Goal: Transaction & Acquisition: Purchase product/service

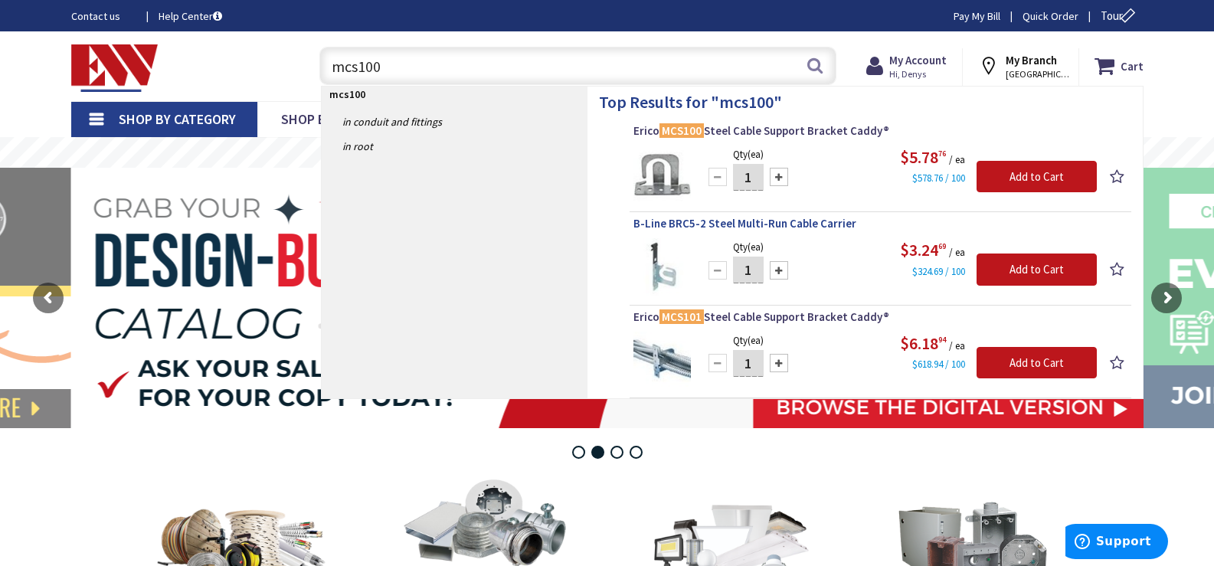
type input "mcs100"
click at [726, 224] on span "B-Line BRC5-2 Steel Multi-Run Cable Carrier" at bounding box center [880, 223] width 494 height 15
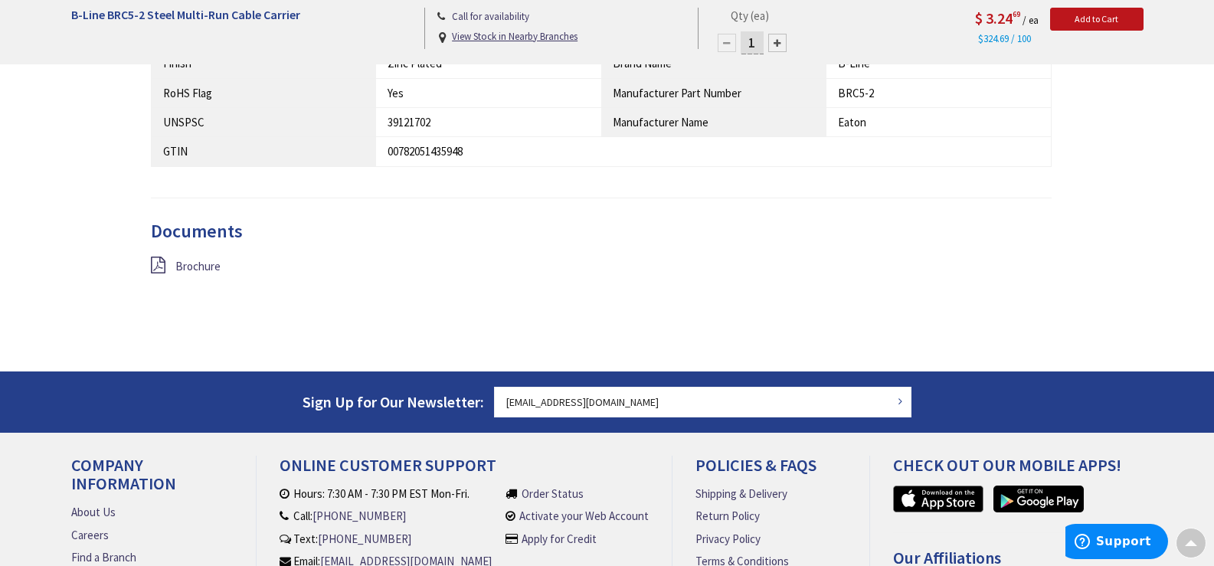
scroll to position [998, 0]
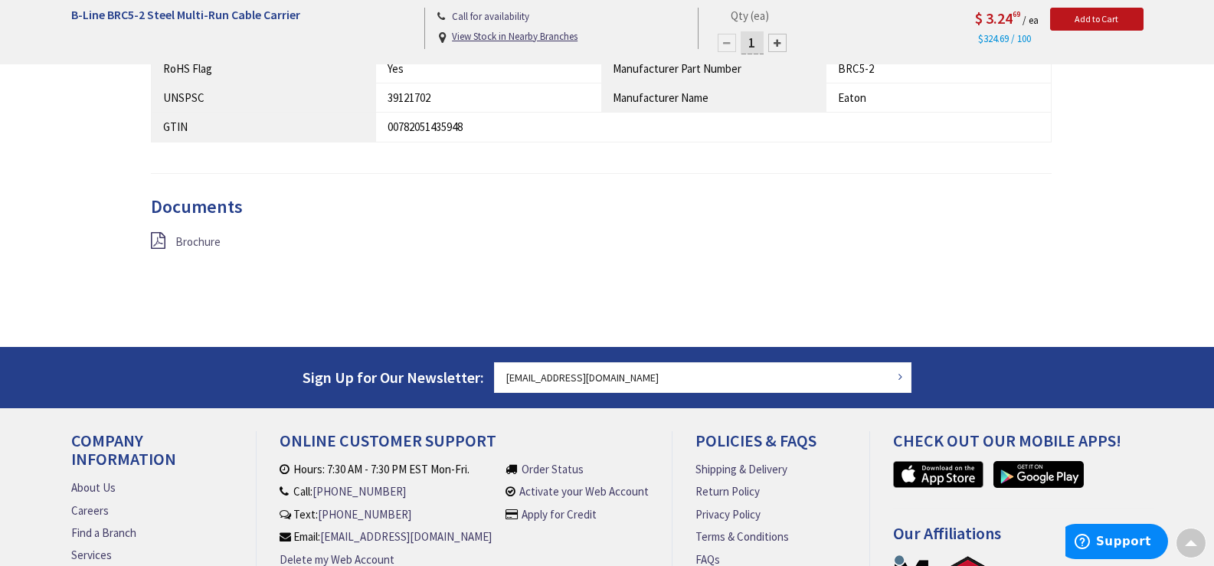
click at [189, 237] on span "Brochure" at bounding box center [197, 241] width 45 height 15
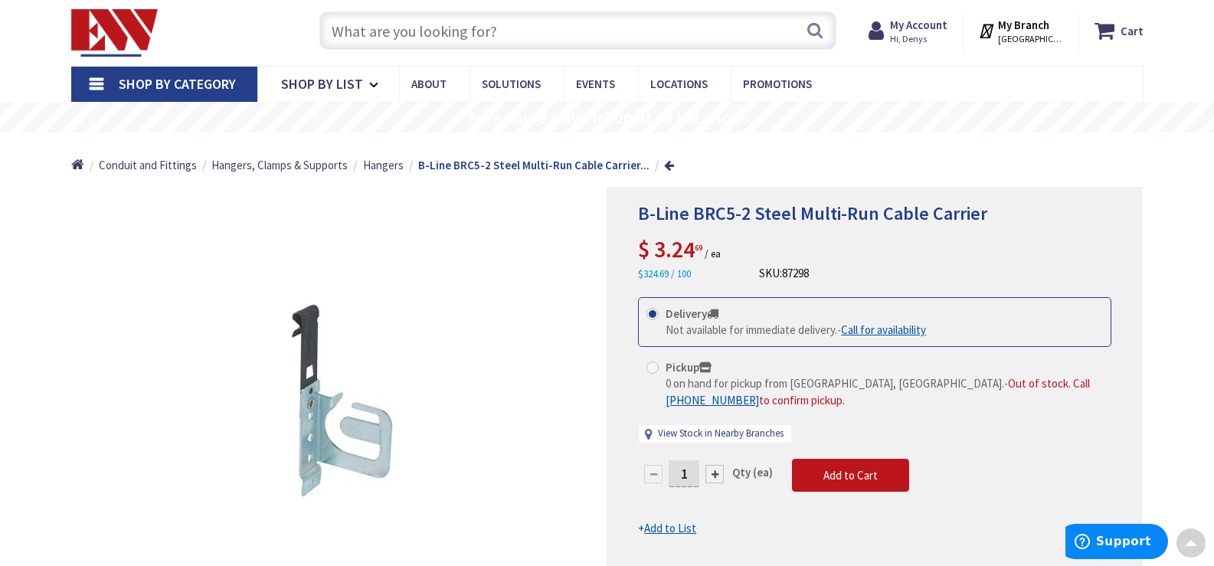
scroll to position [0, 0]
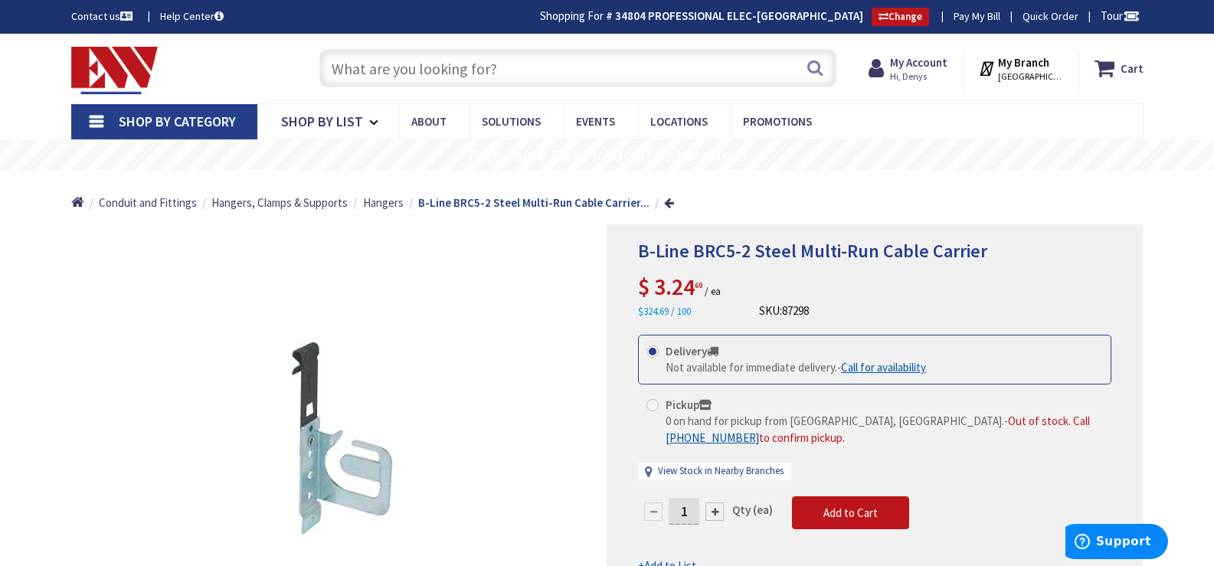
click at [485, 70] on input "text" at bounding box center [577, 68] width 517 height 38
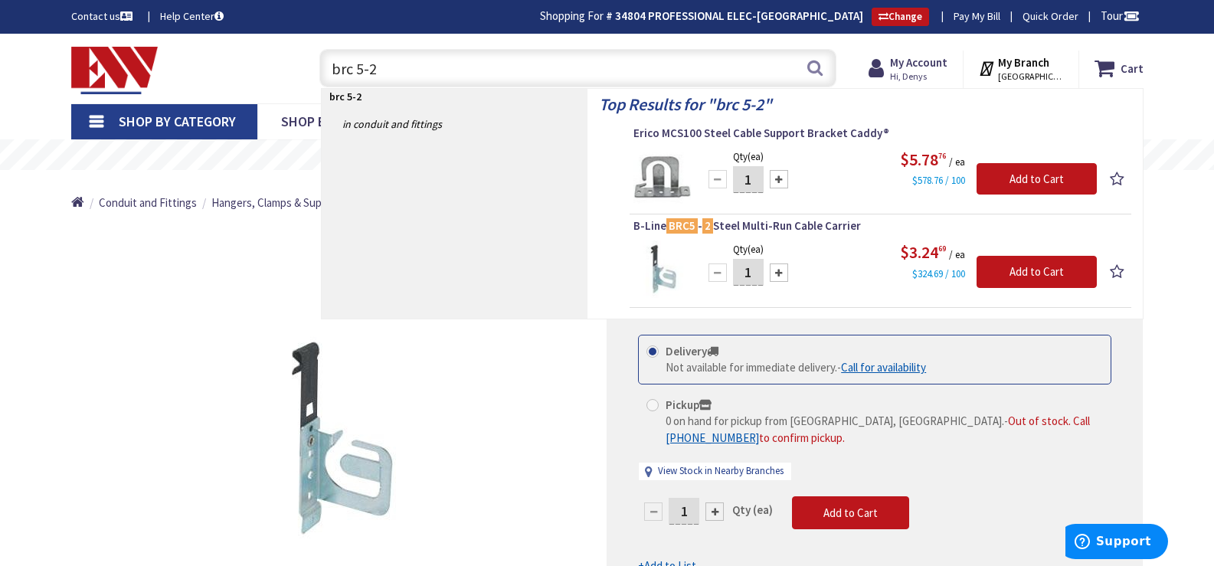
drag, startPoint x: 380, startPoint y: 71, endPoint x: 299, endPoint y: 80, distance: 80.9
click at [301, 80] on div "brc 5-2 brc 5-2 Search" at bounding box center [573, 67] width 547 height 49
type input "12-2 mc"
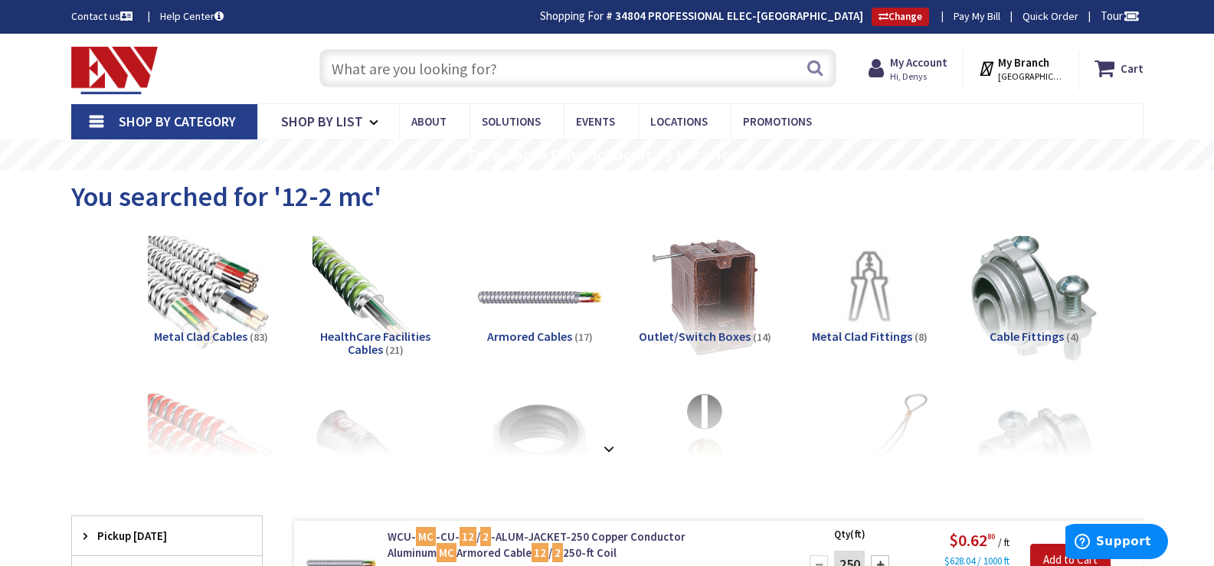
click at [522, 56] on input "text" at bounding box center [577, 68] width 517 height 38
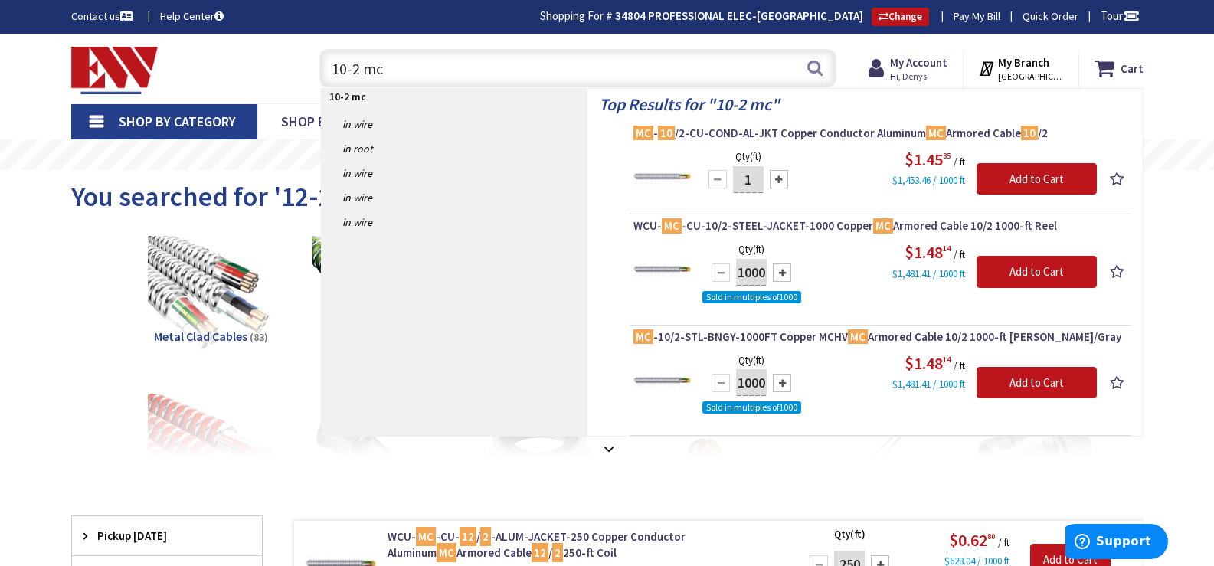
drag, startPoint x: 383, startPoint y: 65, endPoint x: 296, endPoint y: 77, distance: 87.3
click at [296, 77] on div "Toggle Nav 10-2 mc 10-2 mc Search Cart My Cart Close" at bounding box center [607, 68] width 1095 height 51
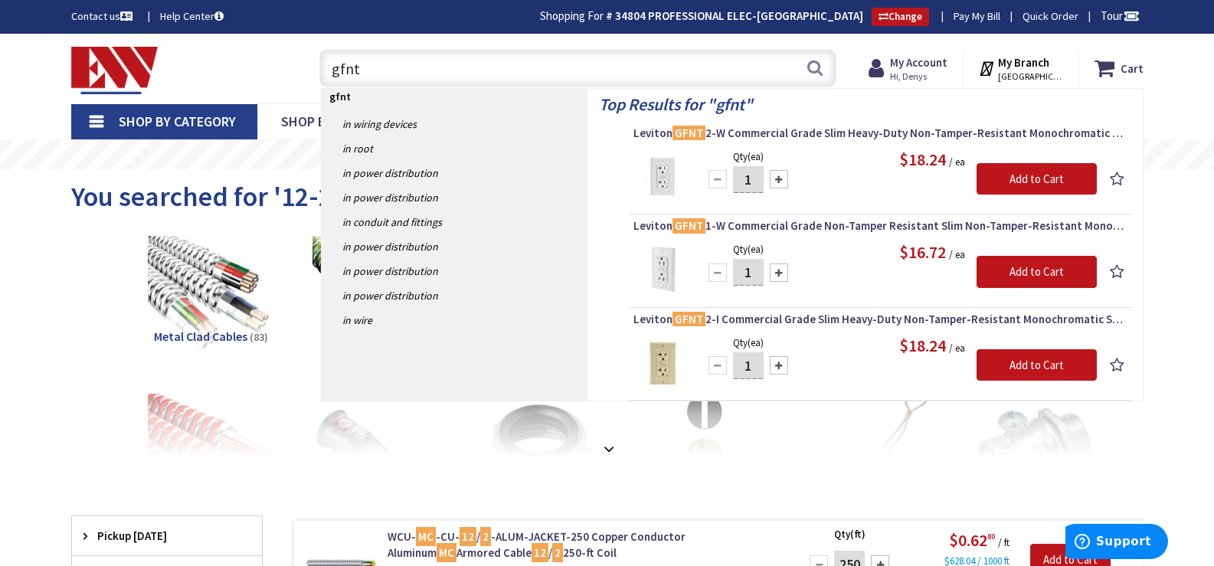
drag, startPoint x: 390, startPoint y: 75, endPoint x: 312, endPoint y: 75, distance: 77.3
click at [312, 75] on div "gfnt gfnt Search" at bounding box center [574, 67] width 525 height 49
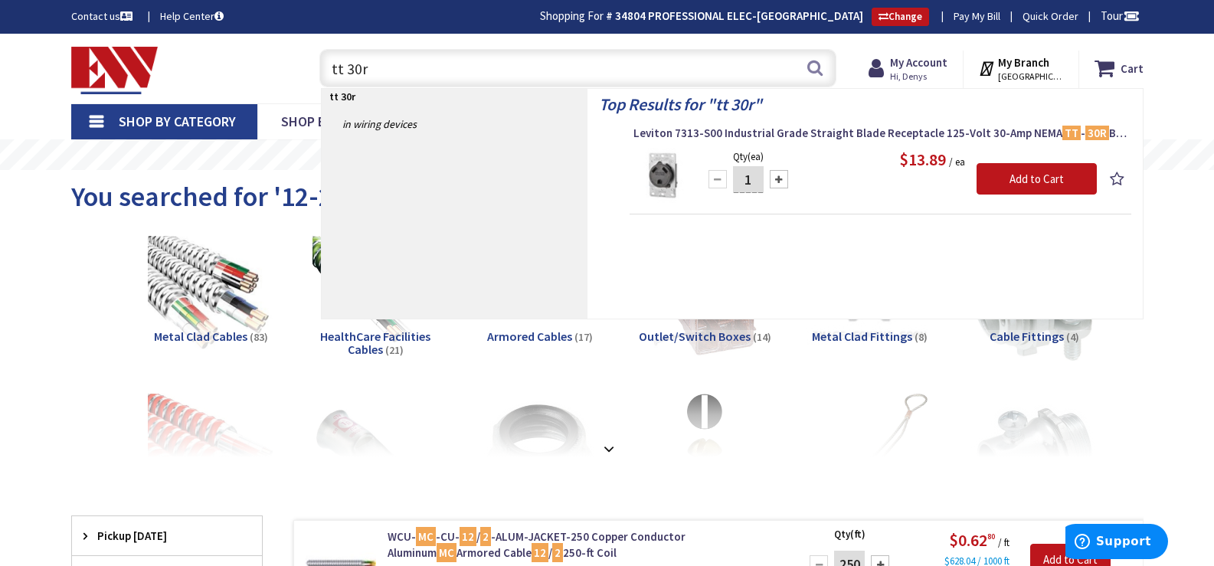
drag, startPoint x: 388, startPoint y: 56, endPoint x: 322, endPoint y: 80, distance: 70.7
click at [322, 80] on input "tt 30r" at bounding box center [577, 68] width 517 height 38
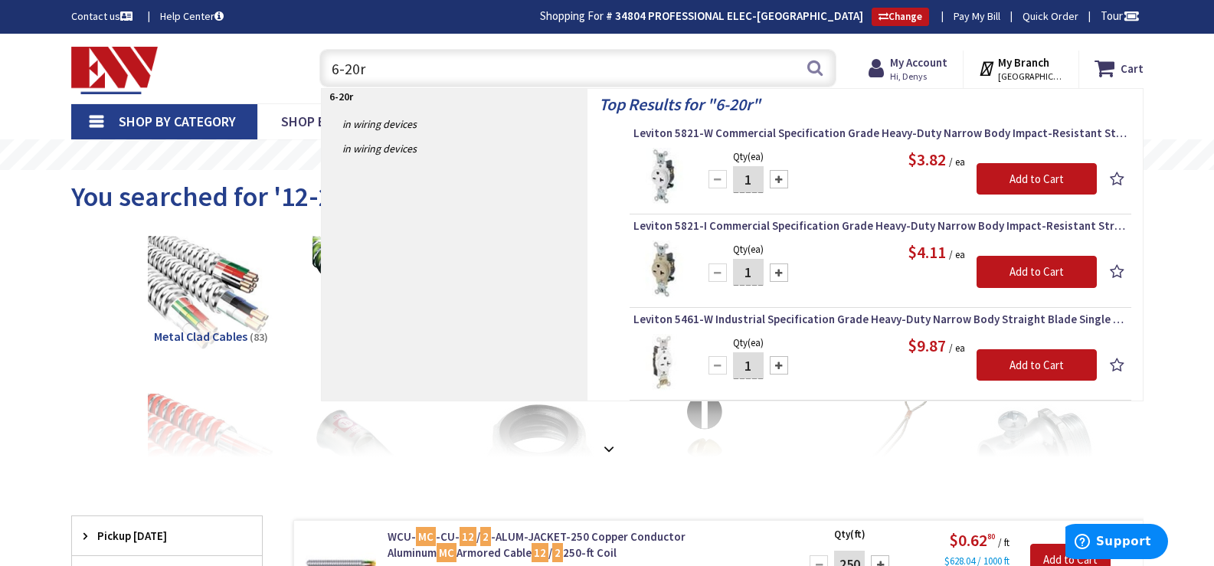
drag, startPoint x: 363, startPoint y: 63, endPoint x: 320, endPoint y: 74, distance: 44.2
click at [320, 74] on input "6-20r" at bounding box center [577, 68] width 517 height 38
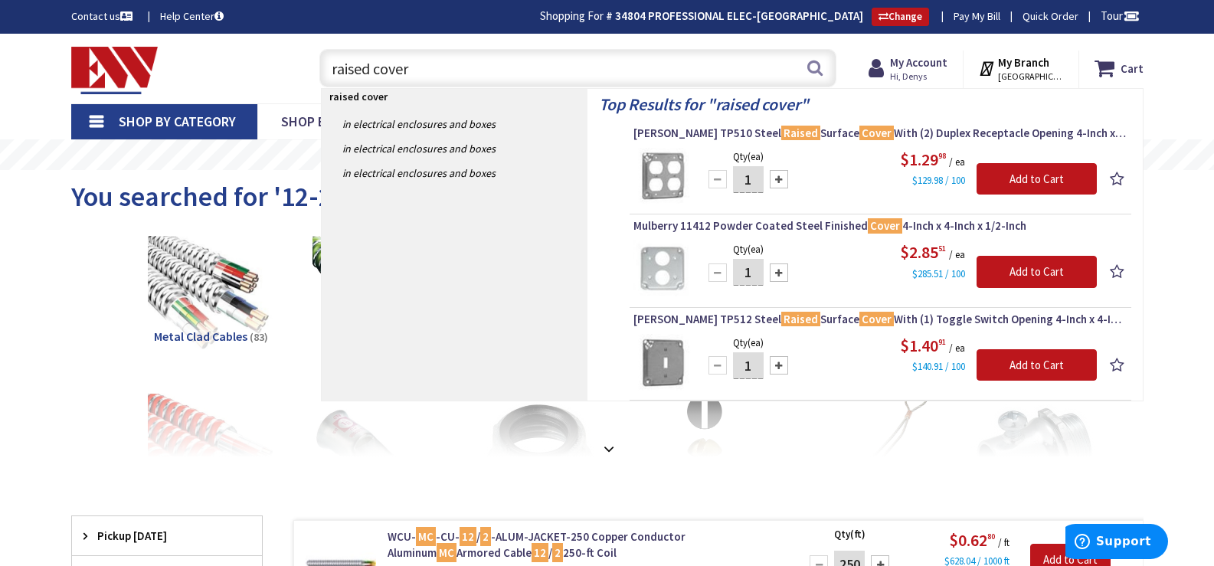
click at [801, 67] on input "raised cover" at bounding box center [577, 68] width 517 height 38
type input "raised cover"
click at [809, 70] on button "Search" at bounding box center [815, 68] width 20 height 34
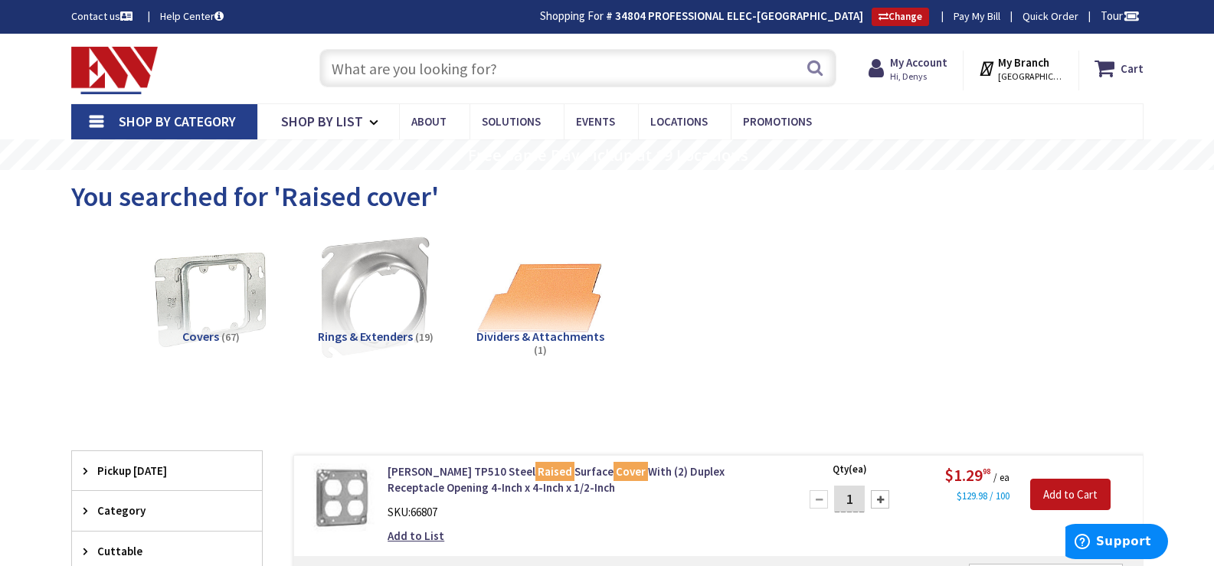
click at [90, 119] on link "Shop By Category" at bounding box center [164, 121] width 186 height 35
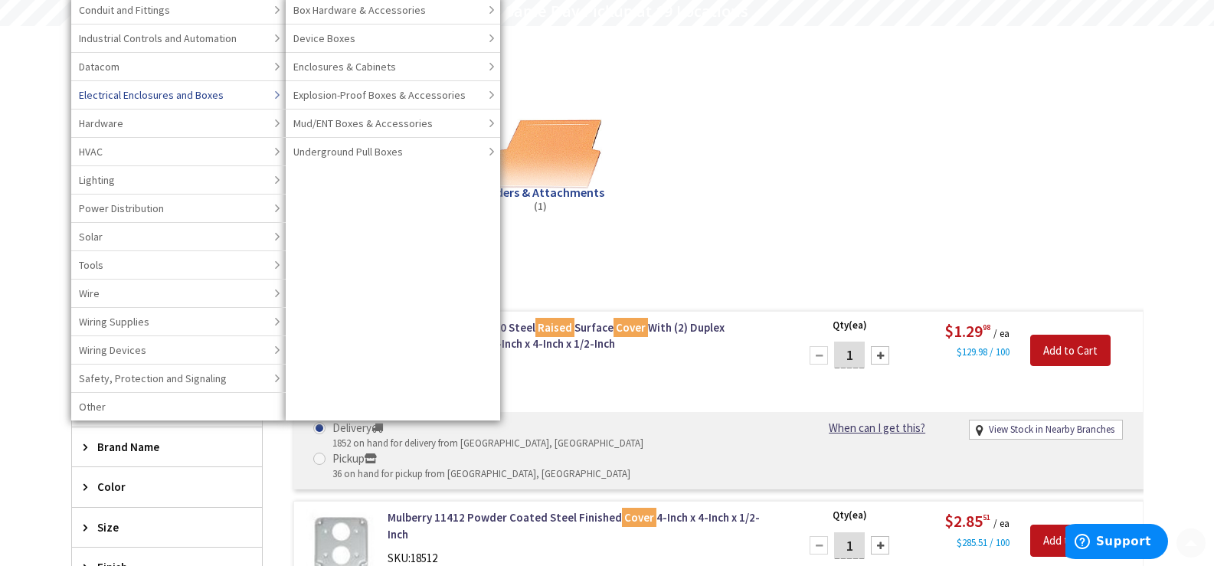
scroll to position [153, 0]
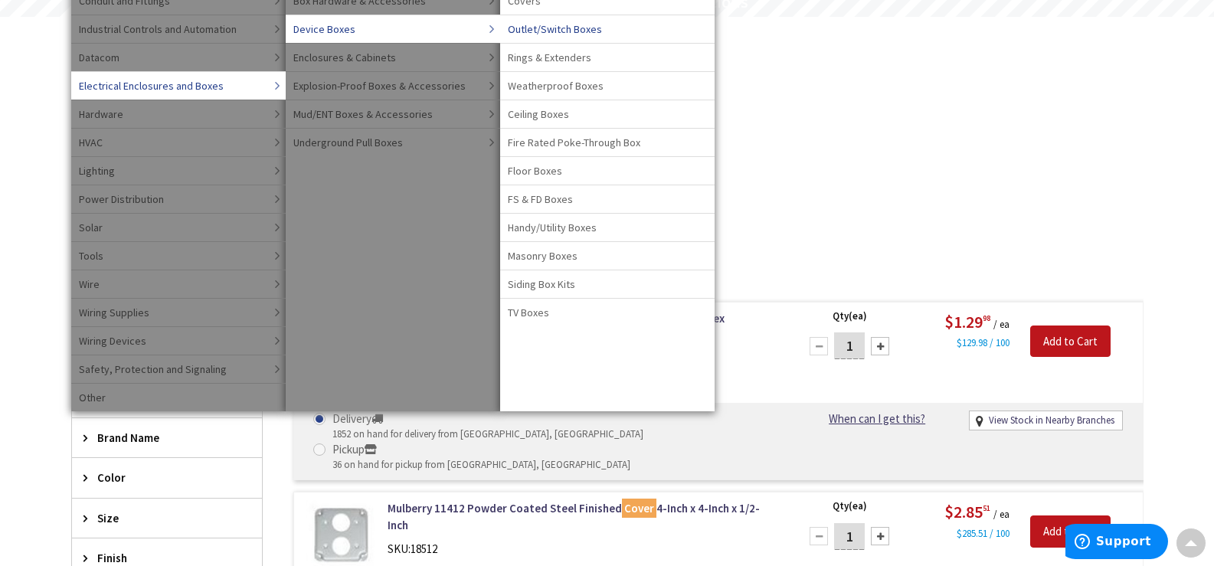
click at [544, 28] on span "Outlet/Switch Boxes" at bounding box center [555, 28] width 94 height 15
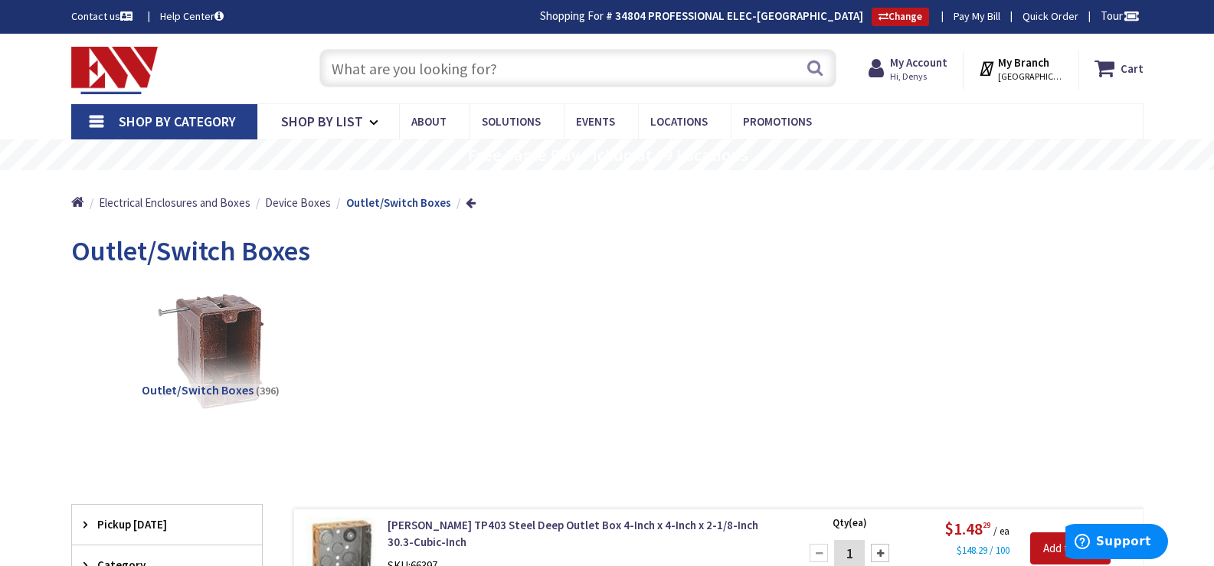
click at [463, 56] on input "text" at bounding box center [577, 68] width 517 height 38
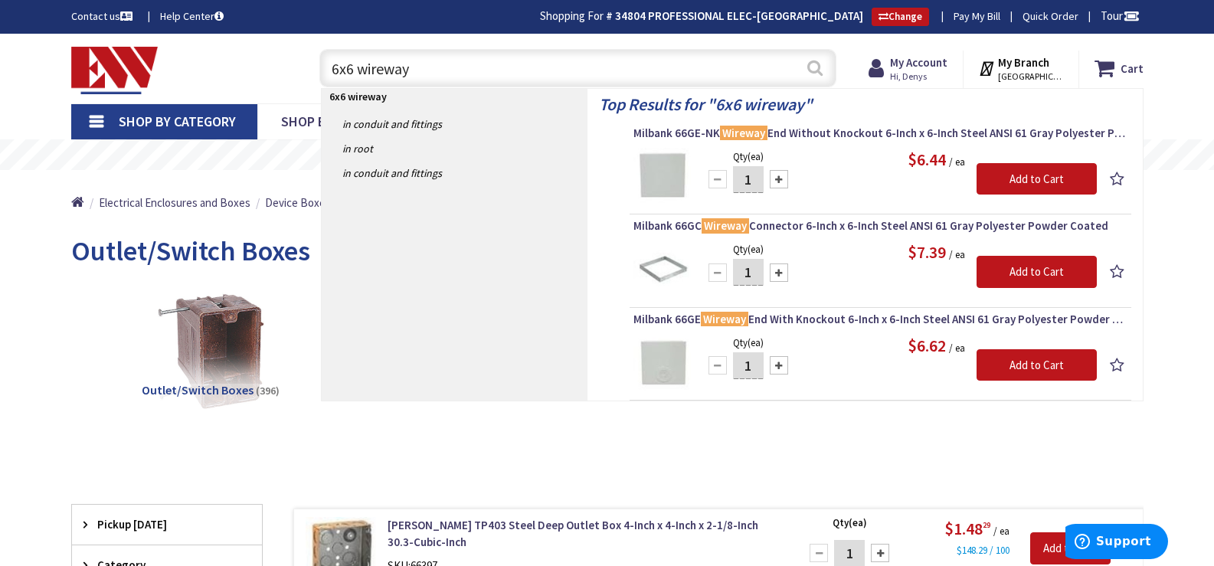
type input "6x6 wireway"
click at [819, 72] on button "Search" at bounding box center [815, 68] width 20 height 34
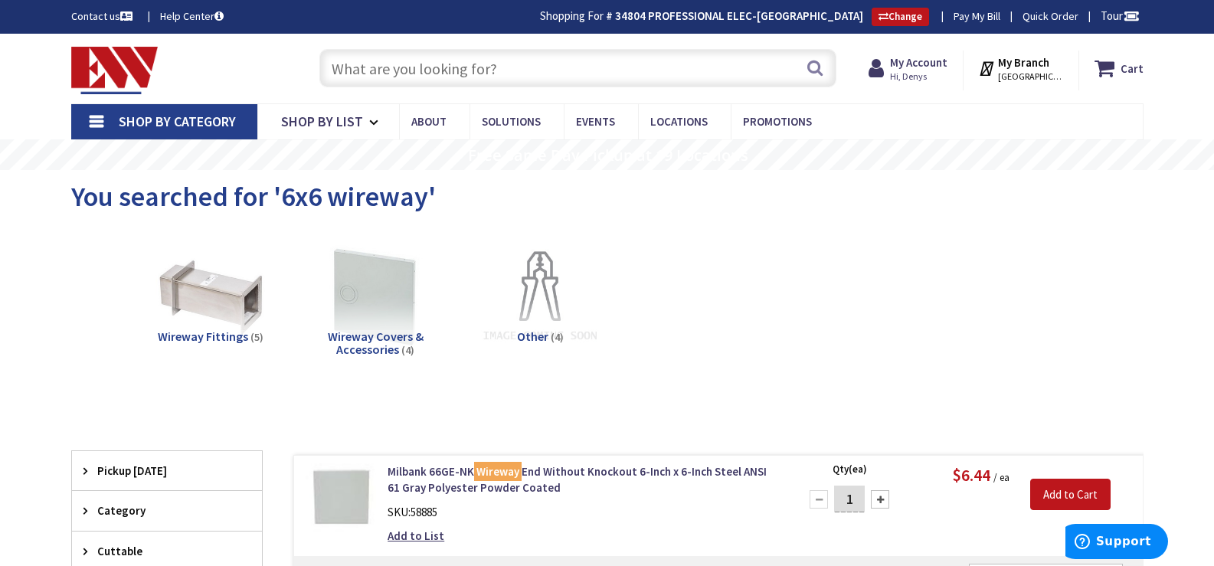
click at [562, 67] on input "text" at bounding box center [577, 68] width 517 height 38
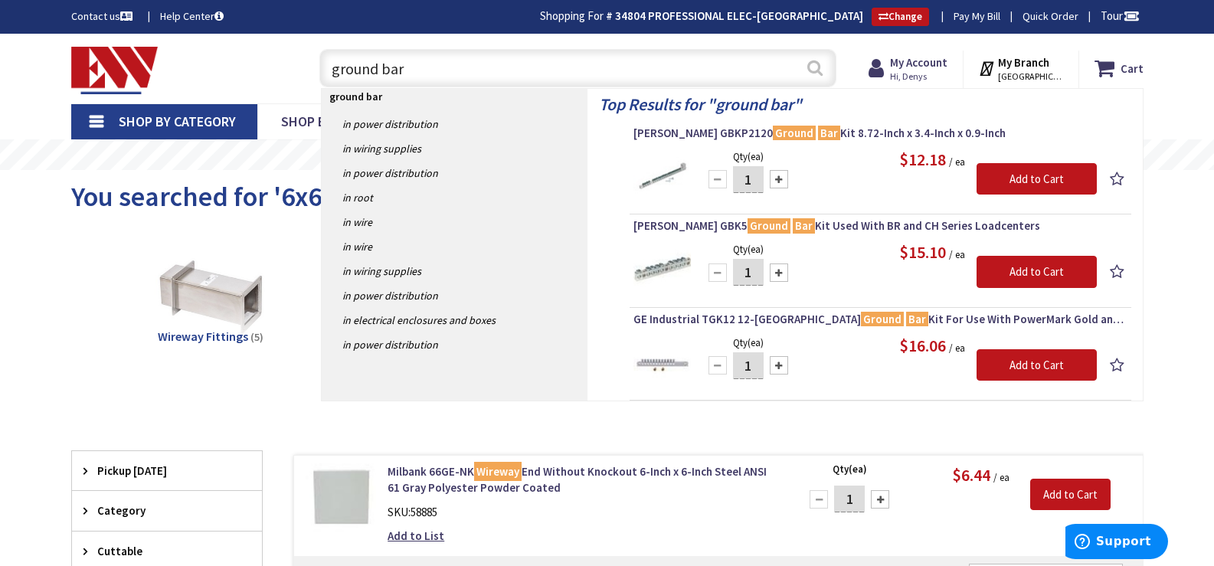
type input "ground bar"
click at [811, 70] on button "Search" at bounding box center [815, 68] width 20 height 34
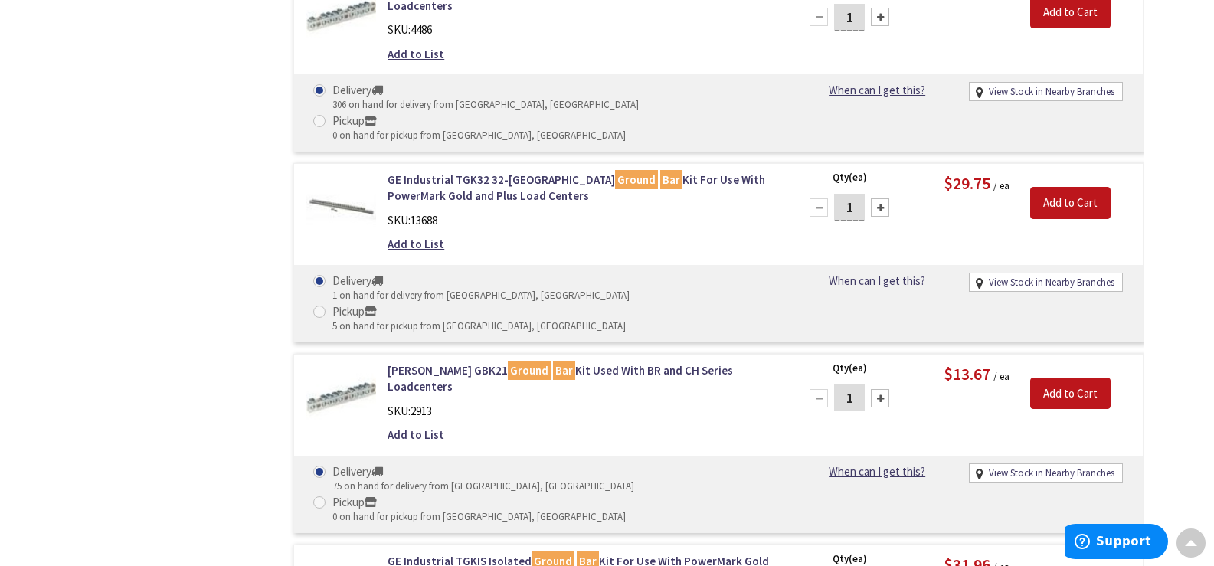
scroll to position [2453, 0]
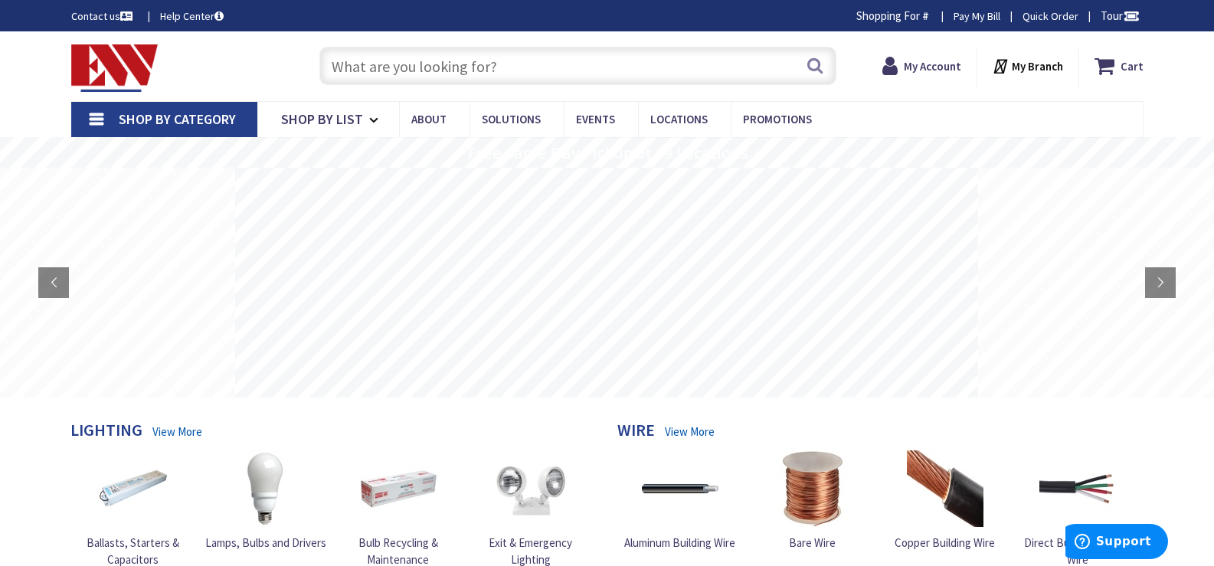
click at [430, 64] on input "text" at bounding box center [577, 66] width 517 height 38
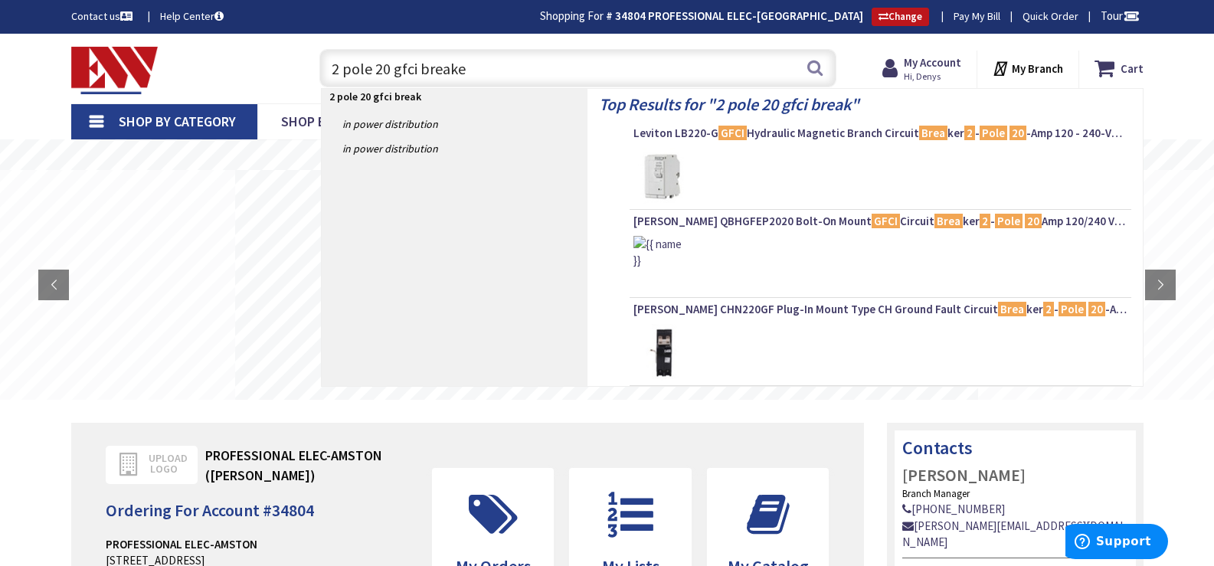
type input "2 pole 20 gfci breaker"
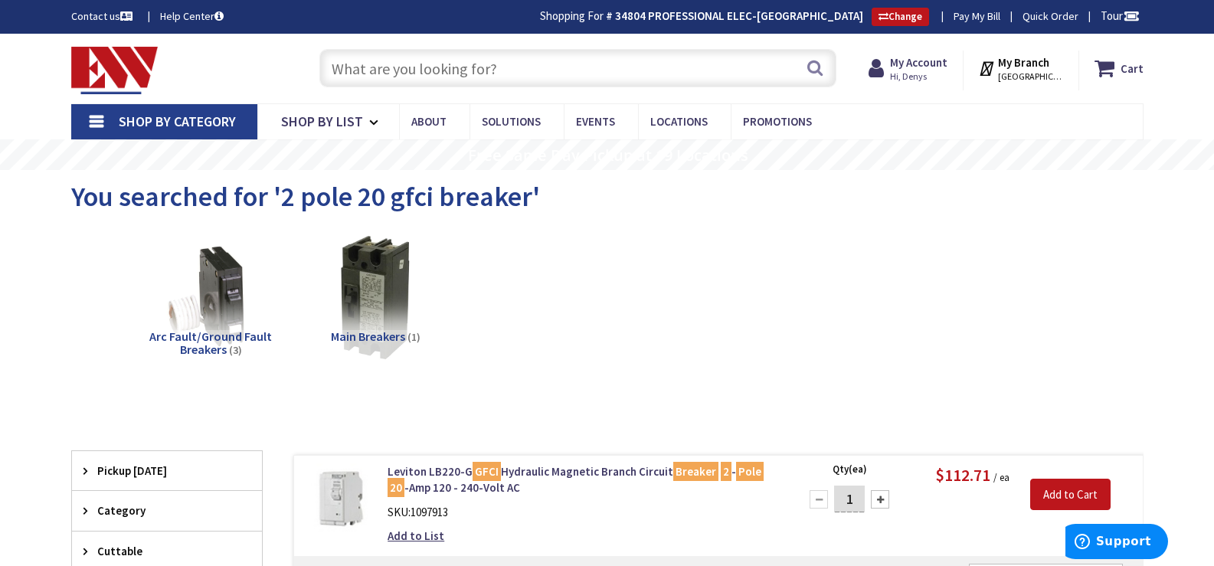
click at [92, 116] on link "Shop By Category" at bounding box center [164, 121] width 186 height 35
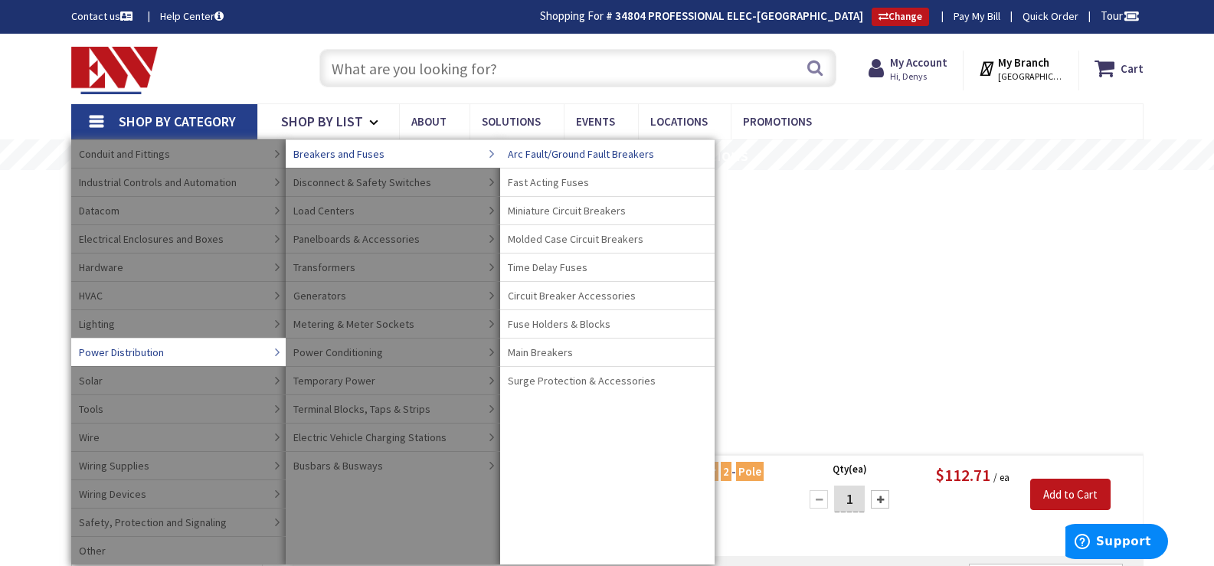
click at [552, 153] on span "Arc Fault/Ground Fault Breakers" at bounding box center [581, 153] width 146 height 15
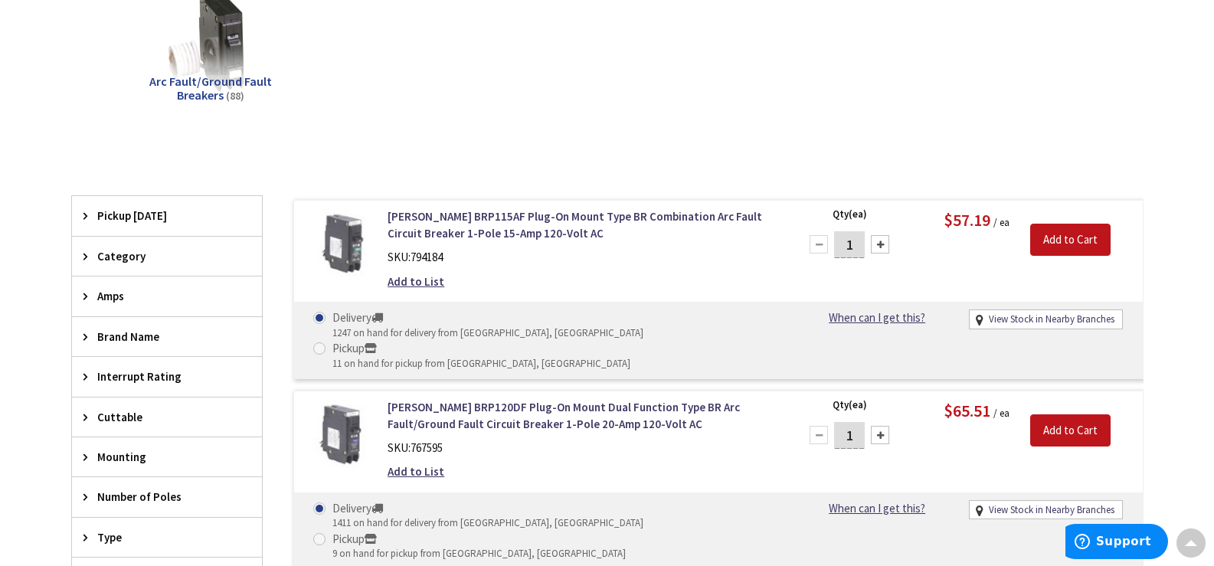
click at [139, 344] on span "Brand Name" at bounding box center [159, 336] width 125 height 16
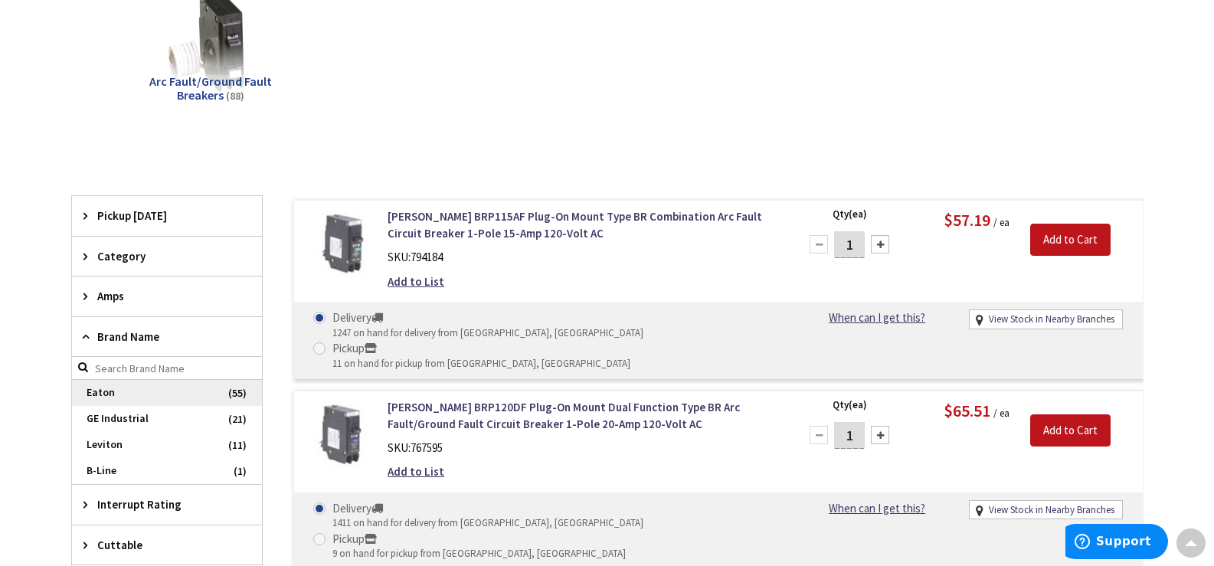
click at [116, 387] on span "Eaton" at bounding box center [167, 393] width 190 height 26
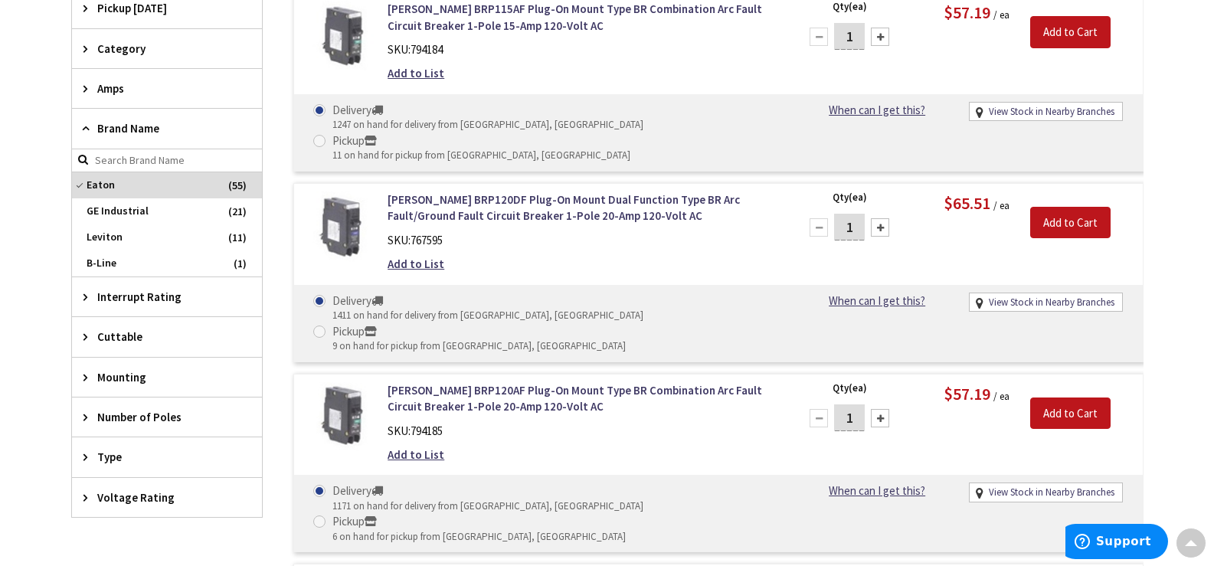
scroll to position [691, 0]
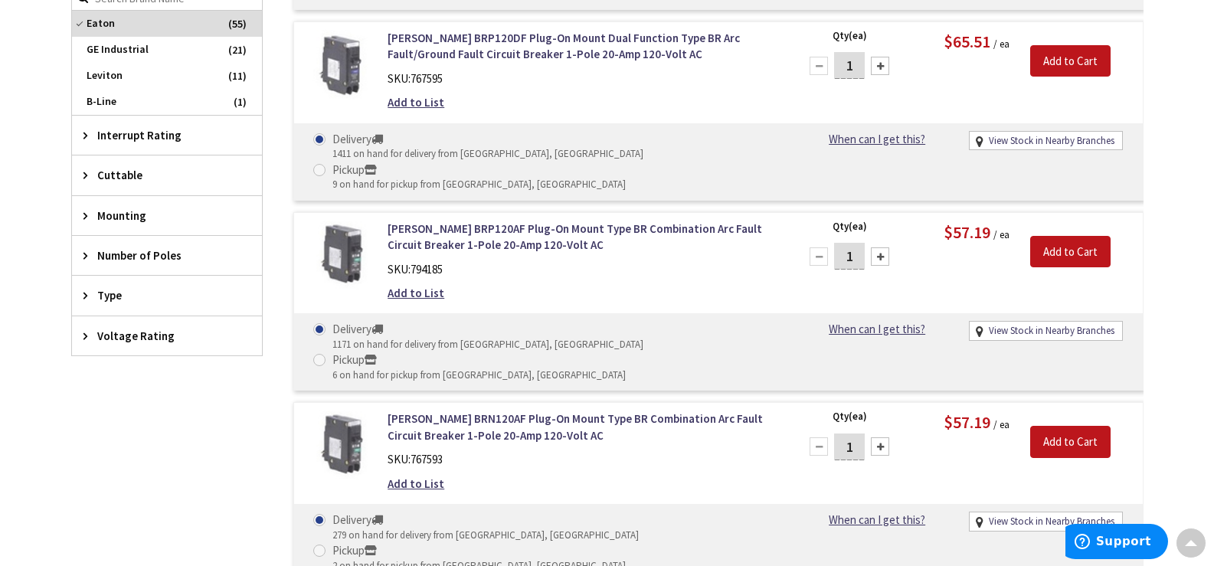
click at [148, 247] on div "Number of Poles" at bounding box center [167, 255] width 190 height 39
click at [125, 340] on span "2" at bounding box center [167, 338] width 190 height 26
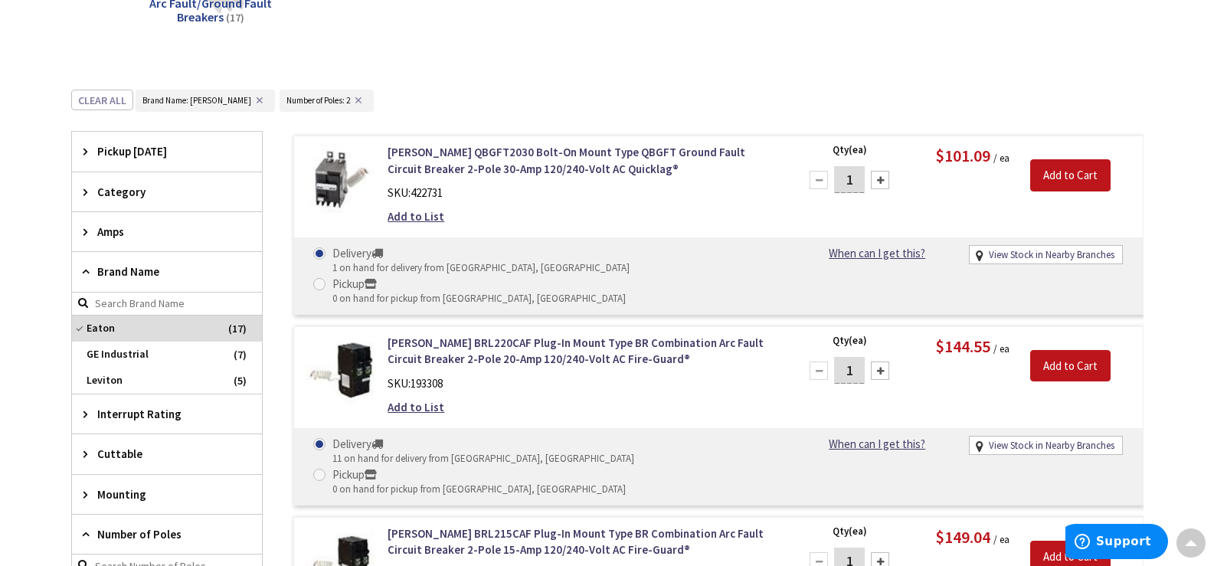
scroll to position [384, 0]
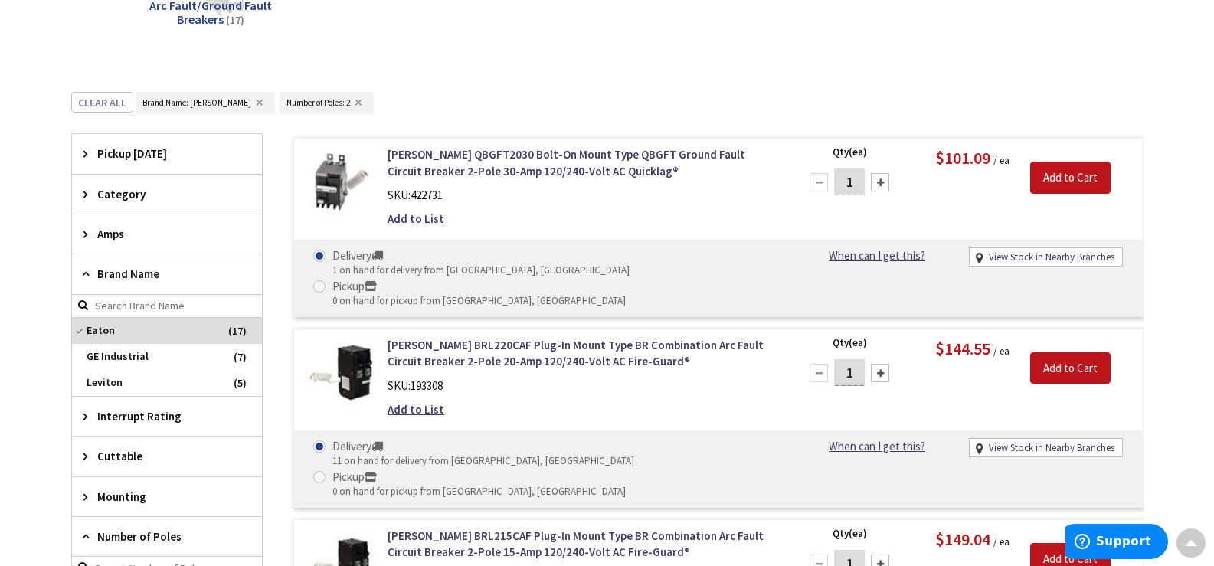
click at [180, 188] on span "Category" at bounding box center [159, 194] width 125 height 16
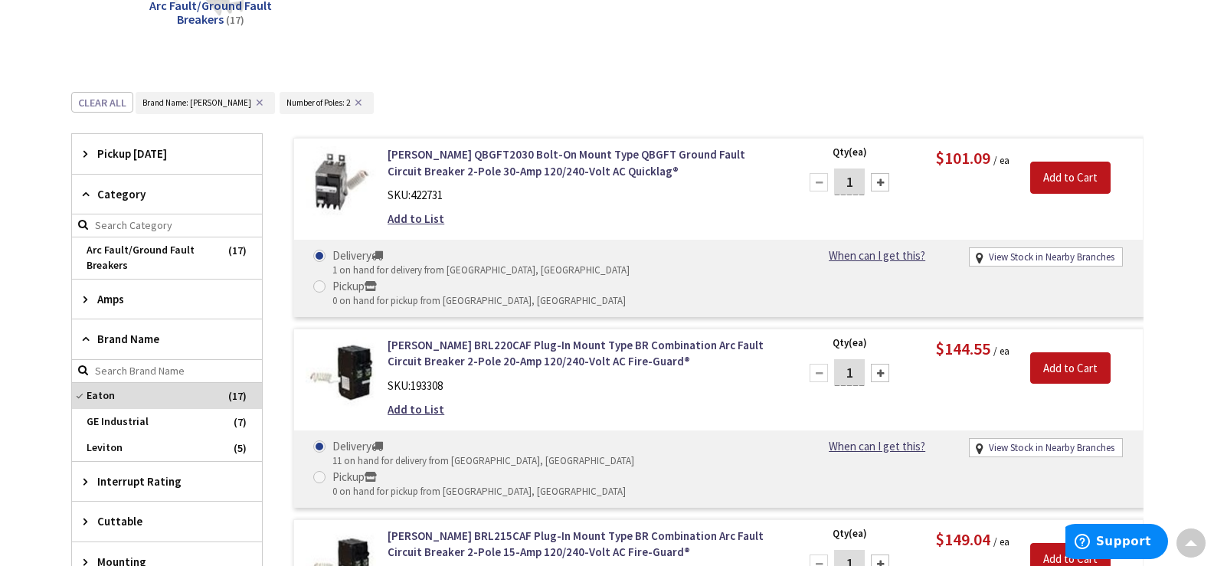
click at [492, 93] on div "Clear all Brand_name : Brand Name: Eaton ✕ Number_of_poles : Number of Poles: 2…" at bounding box center [607, 113] width 1072 height 42
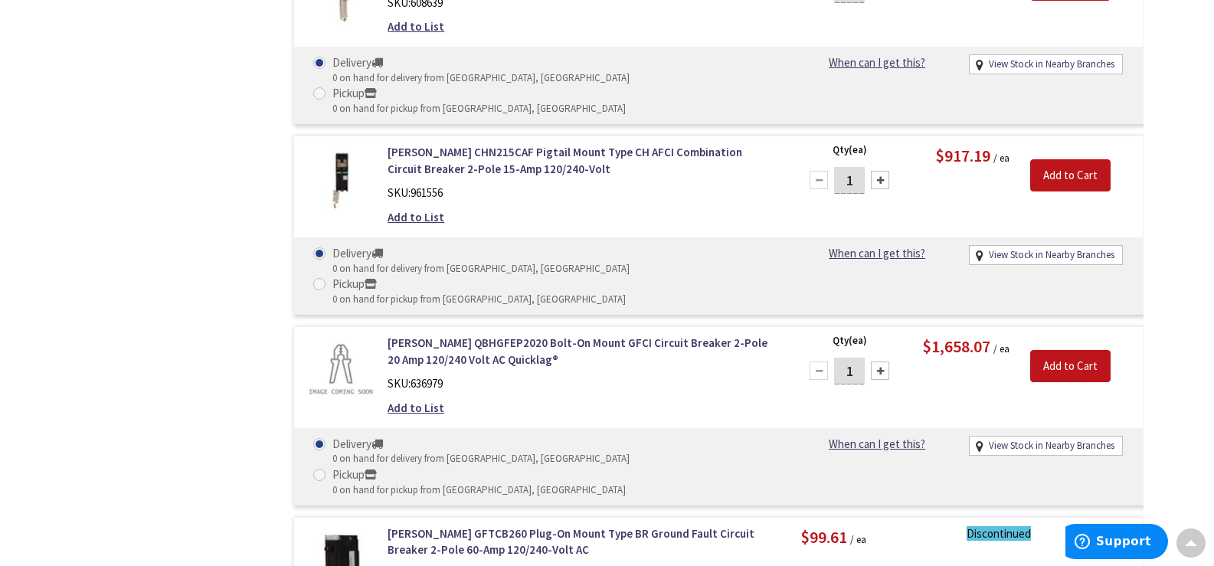
scroll to position [1914, 0]
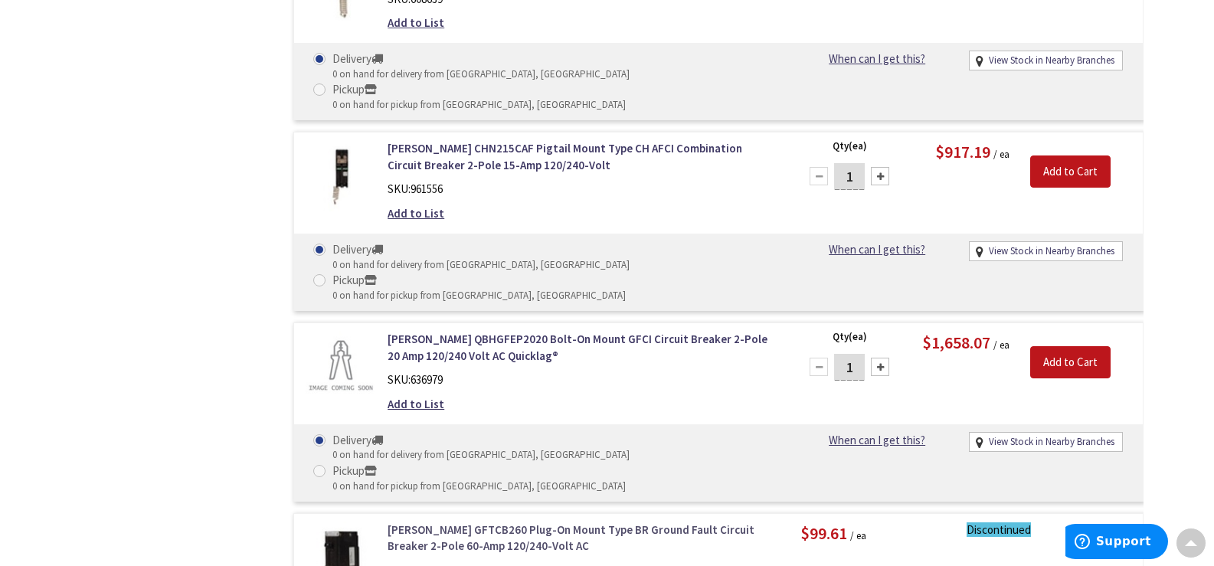
click at [552, 521] on link "Eaton GFTCB260 Plug-On Mount Type BR Ground Fault Circuit Breaker 2-Pole 60-Amp…" at bounding box center [582, 537] width 390 height 33
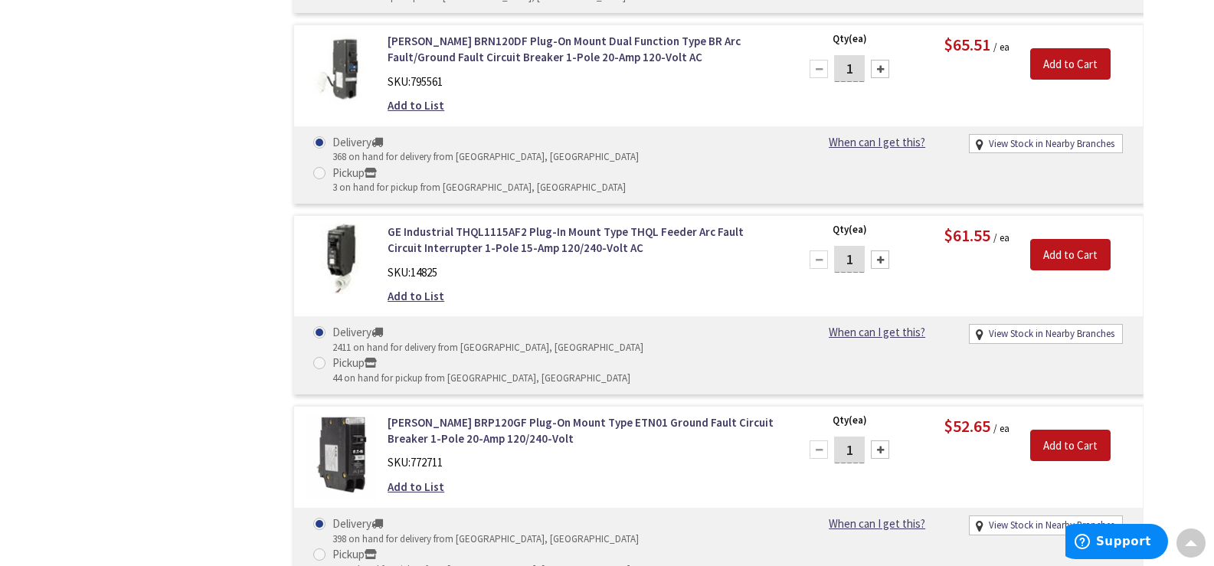
scroll to position [1840, 0]
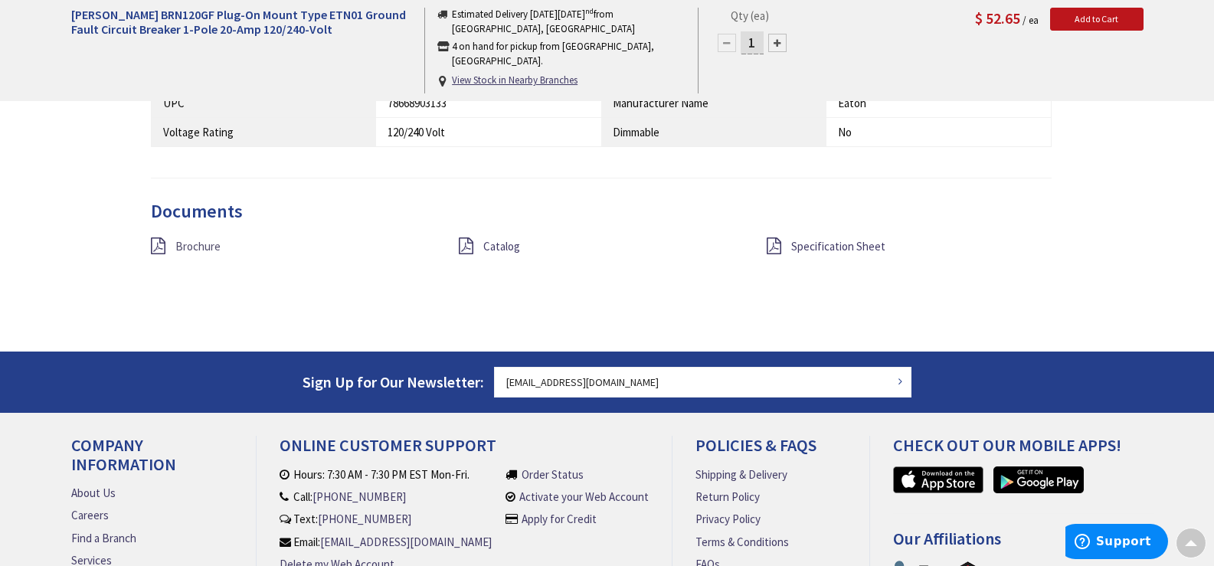
scroll to position [1151, 0]
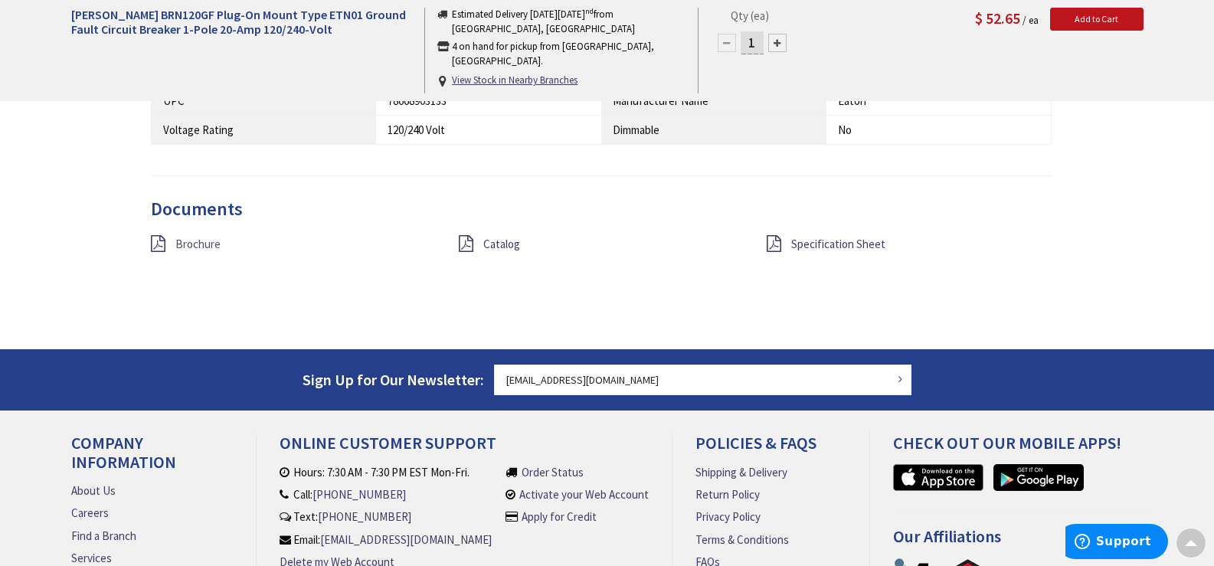
click at [206, 247] on span "Brochure" at bounding box center [197, 244] width 45 height 15
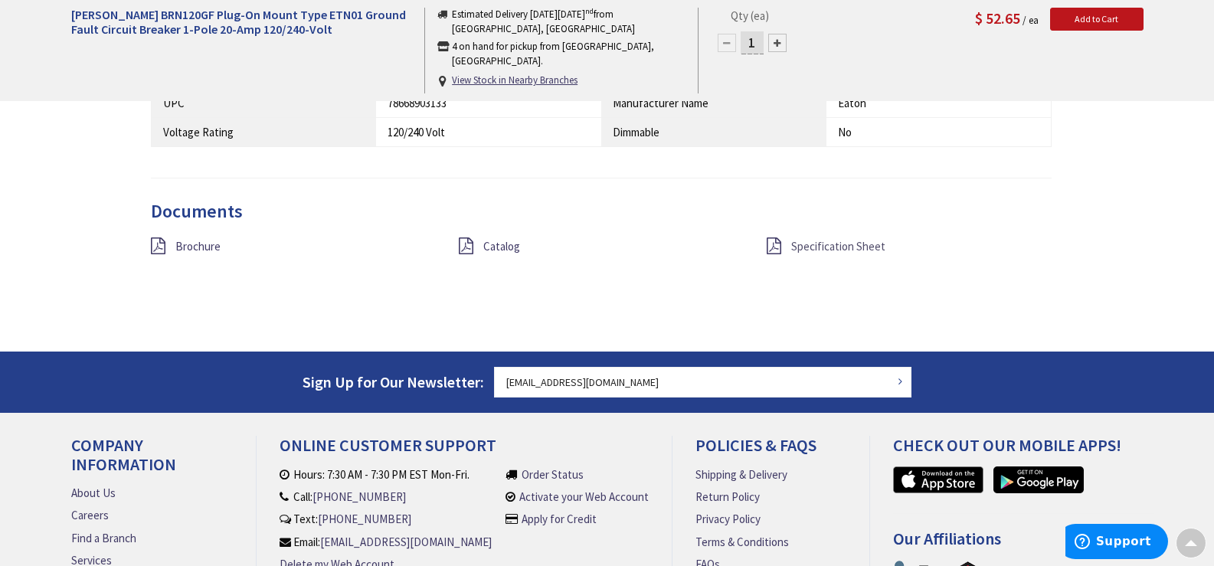
click at [853, 248] on span "Specification Sheet" at bounding box center [838, 246] width 94 height 15
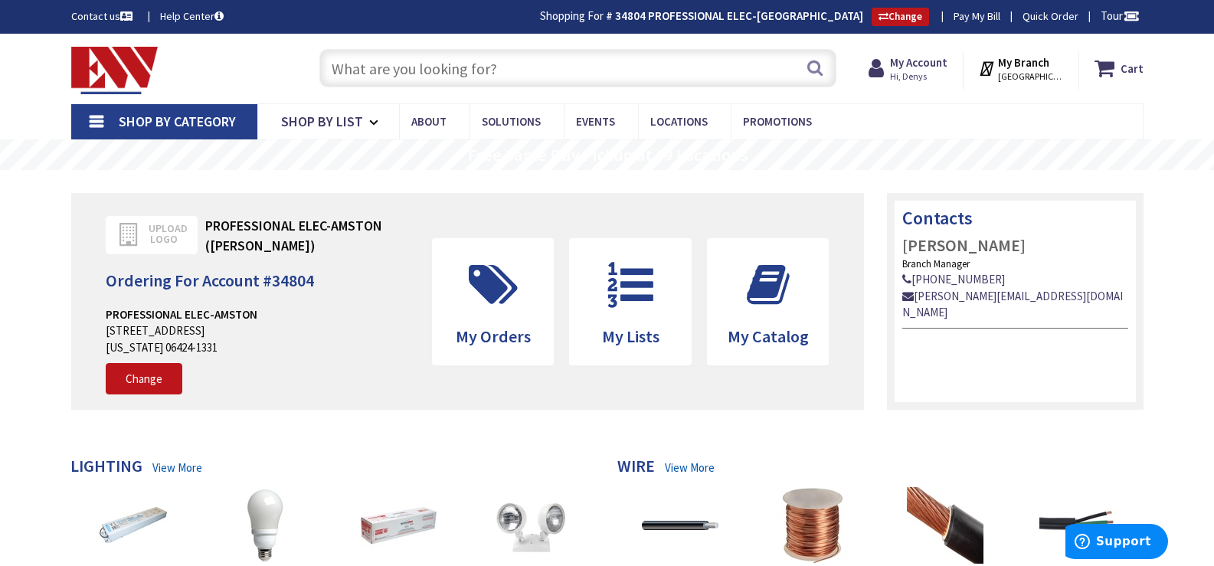
click at [574, 77] on input "text" at bounding box center [577, 68] width 517 height 38
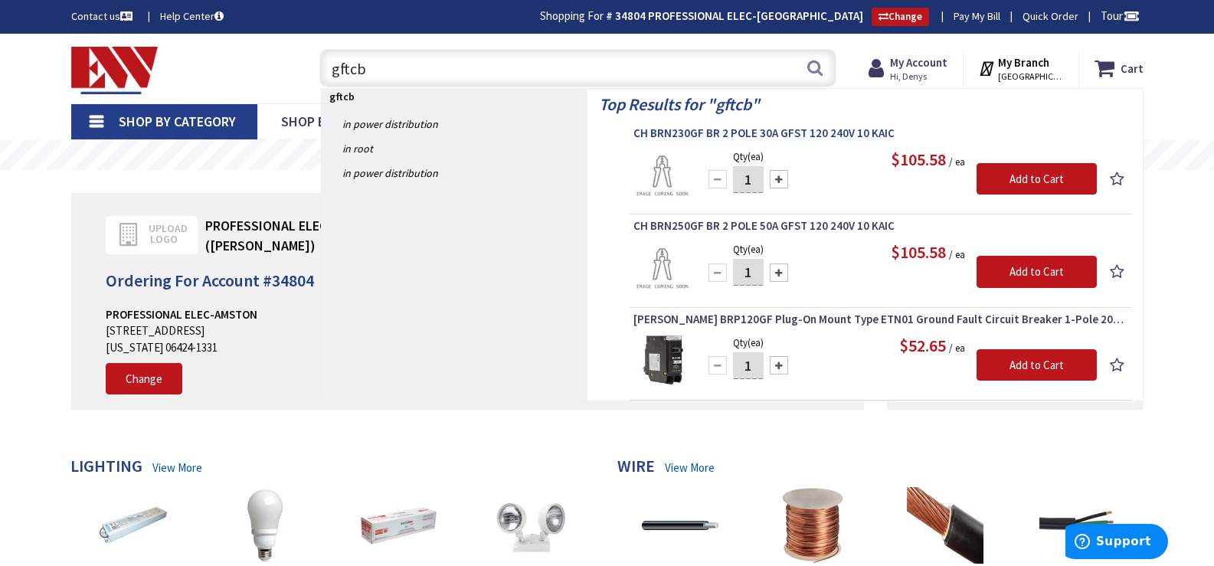
type input "gftcb"
click at [721, 135] on span "CH BRN230GF BR 2 POLE 30A GFST 120 240V 10 KAIC" at bounding box center [880, 133] width 494 height 15
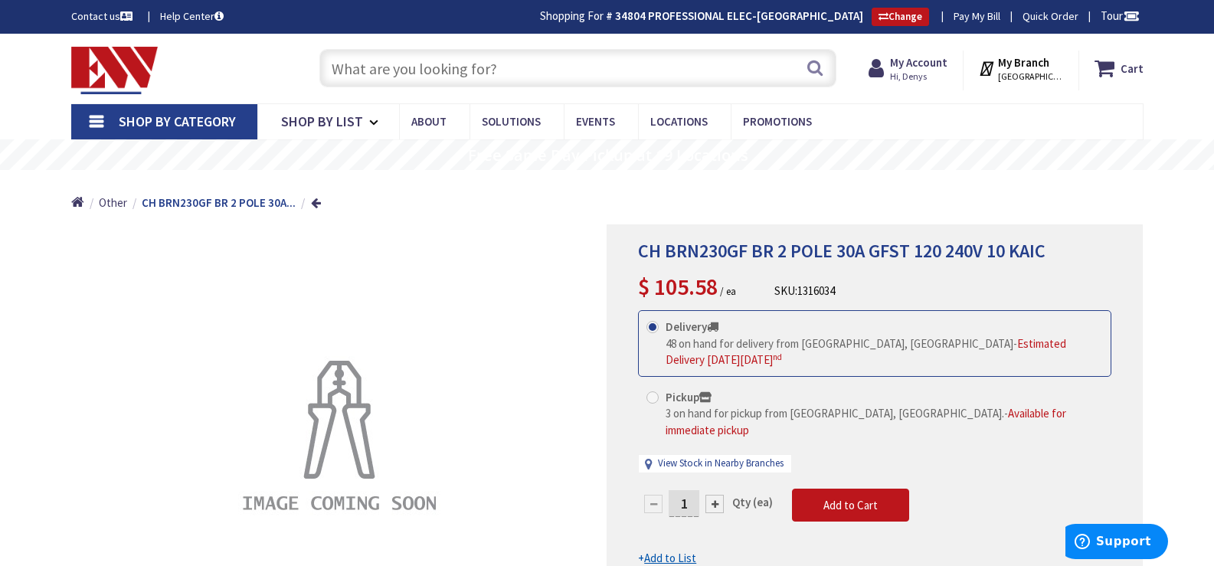
click at [459, 70] on input "text" at bounding box center [577, 68] width 517 height 38
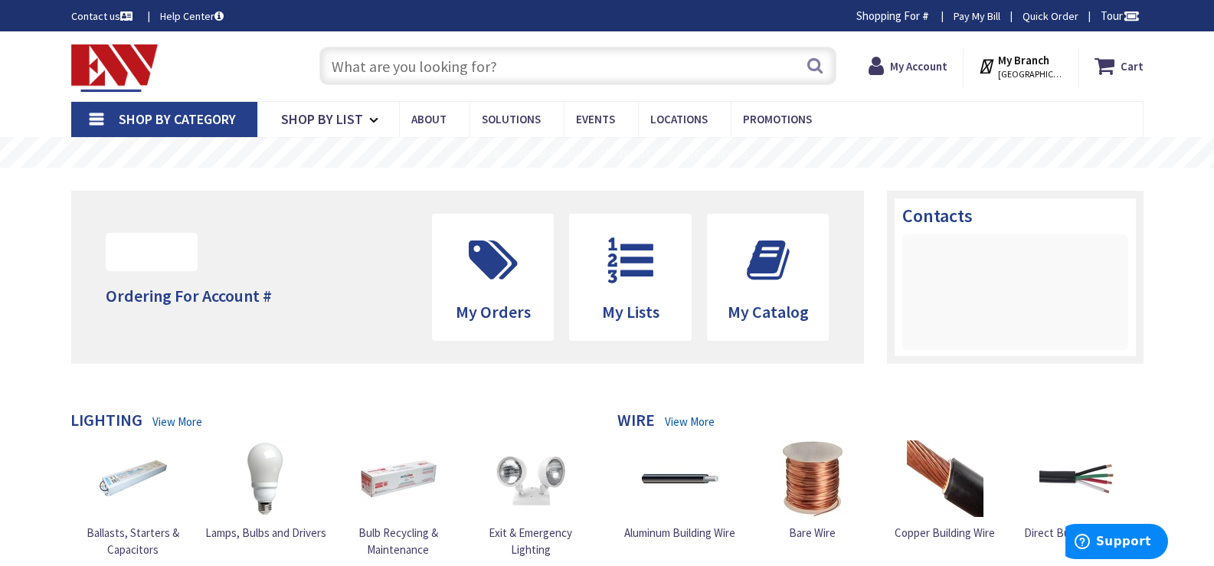
click at [96, 116] on link "Shop By Category" at bounding box center [164, 119] width 186 height 35
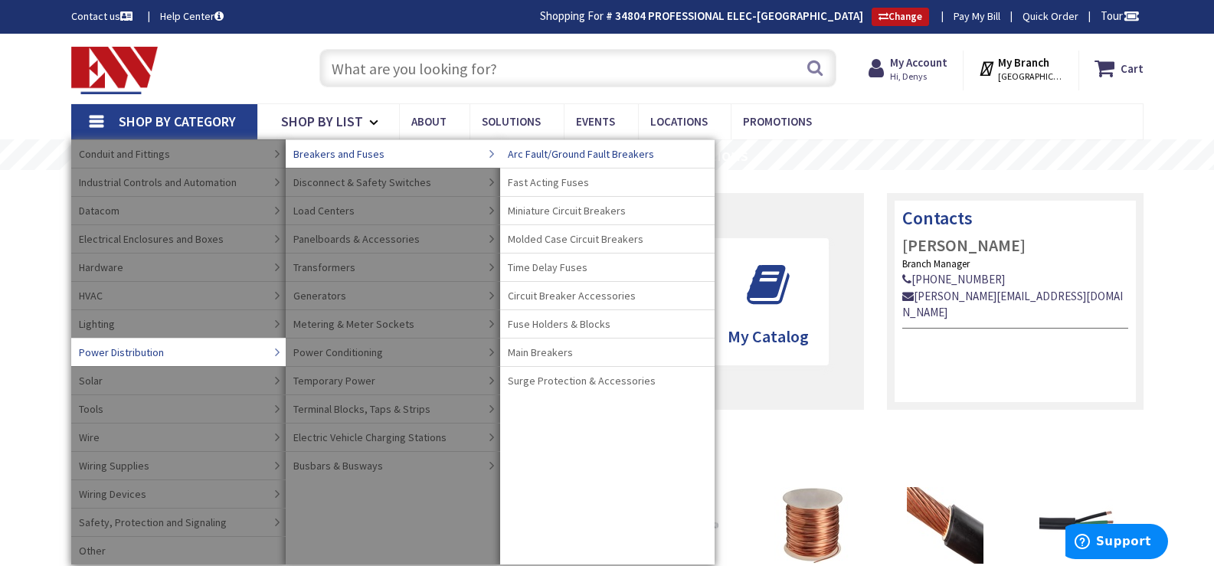
click at [597, 147] on span "Arc Fault/Ground Fault Breakers" at bounding box center [581, 153] width 146 height 15
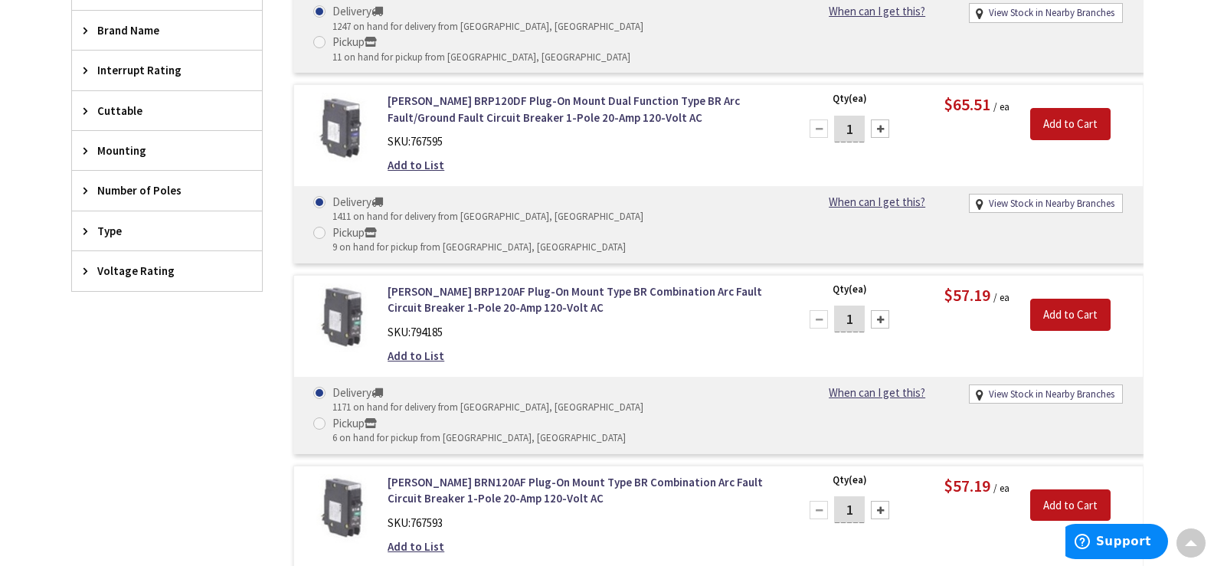
click at [178, 189] on span "Number of Poles" at bounding box center [159, 190] width 125 height 16
click at [127, 269] on span "2" at bounding box center [167, 273] width 190 height 26
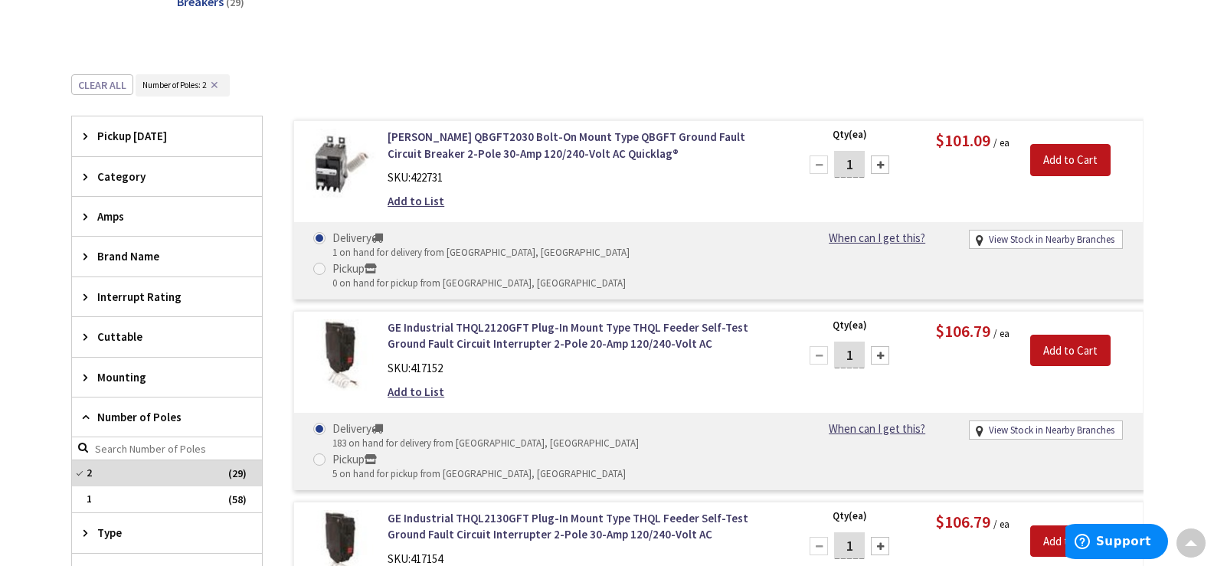
scroll to position [399, 0]
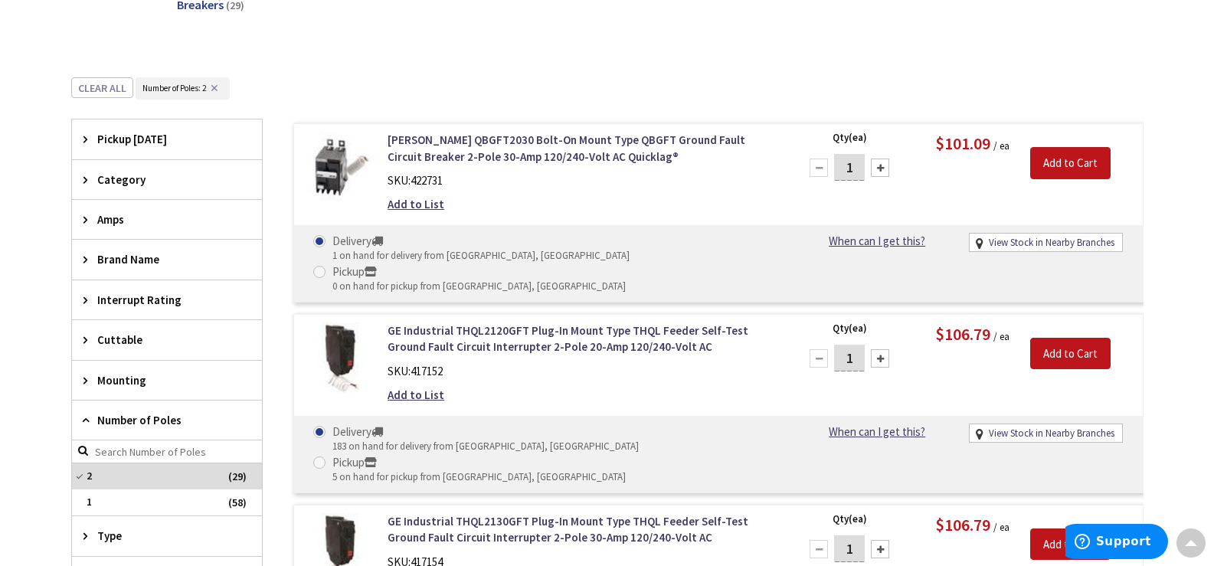
click at [126, 216] on span "Amps" at bounding box center [159, 219] width 125 height 16
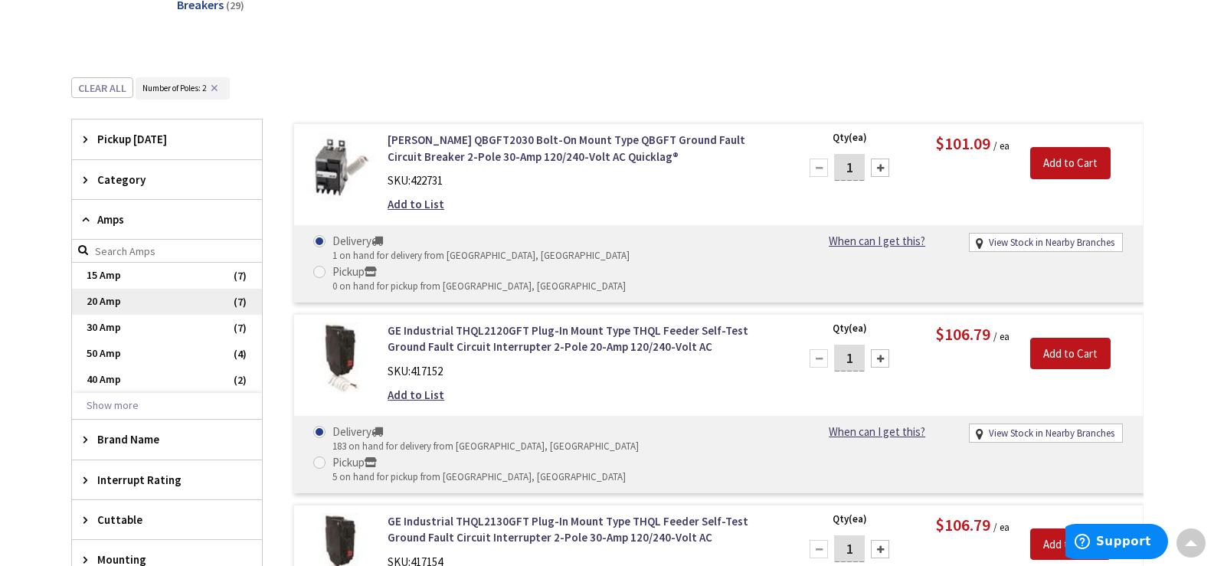
click at [107, 299] on span "20 Amp" at bounding box center [167, 302] width 190 height 26
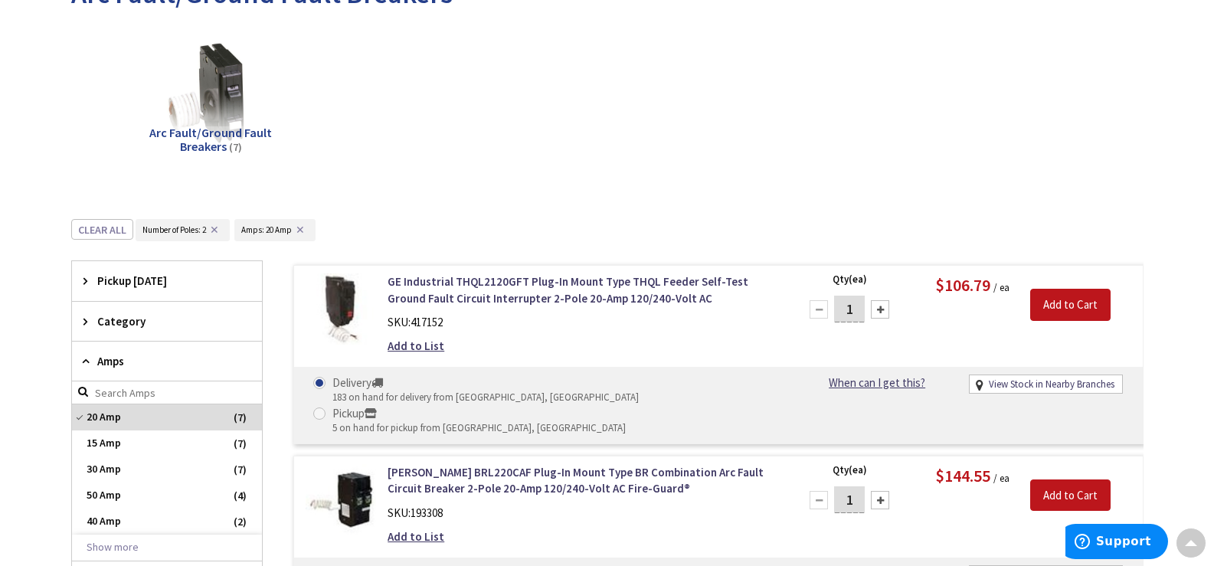
scroll to position [552, 0]
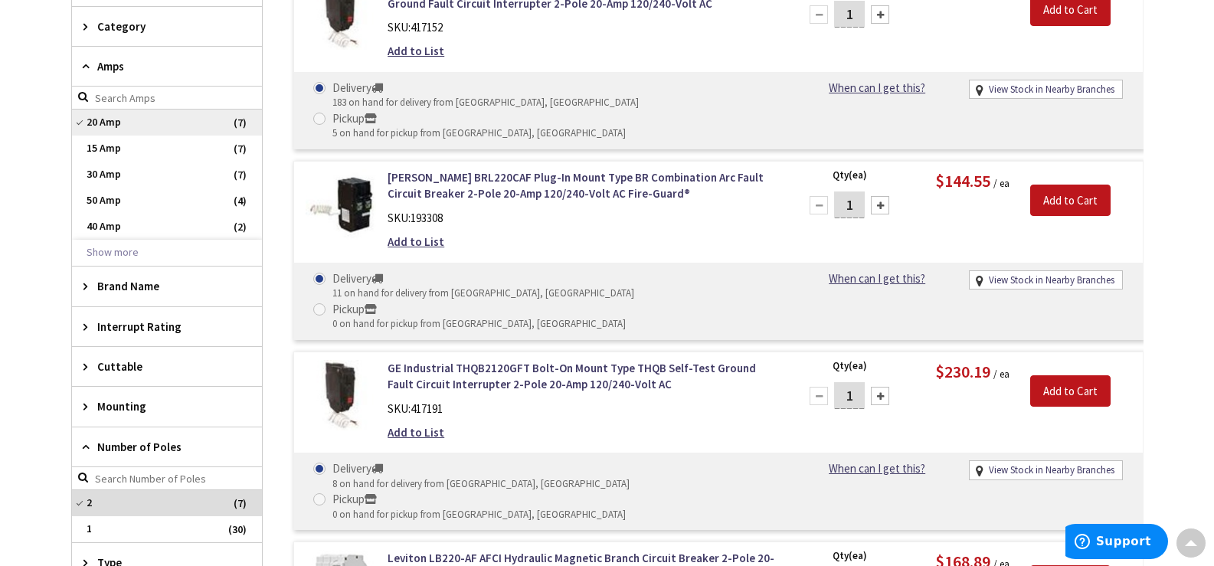
click at [107, 126] on span "20 Amp" at bounding box center [167, 122] width 190 height 26
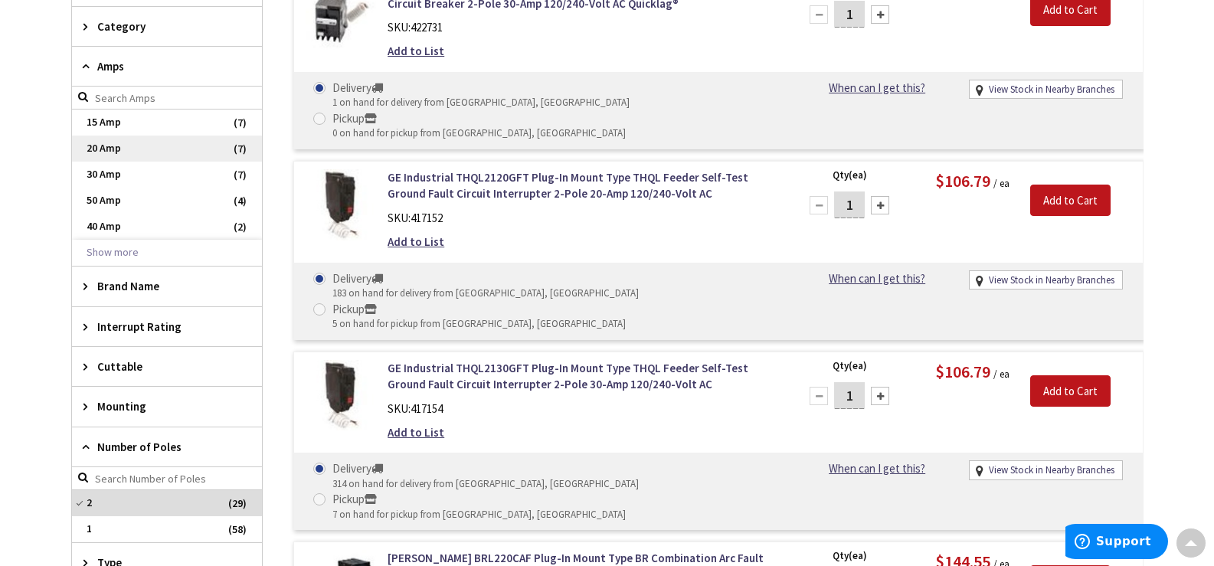
click at [113, 151] on span "20 Amp" at bounding box center [167, 149] width 190 height 26
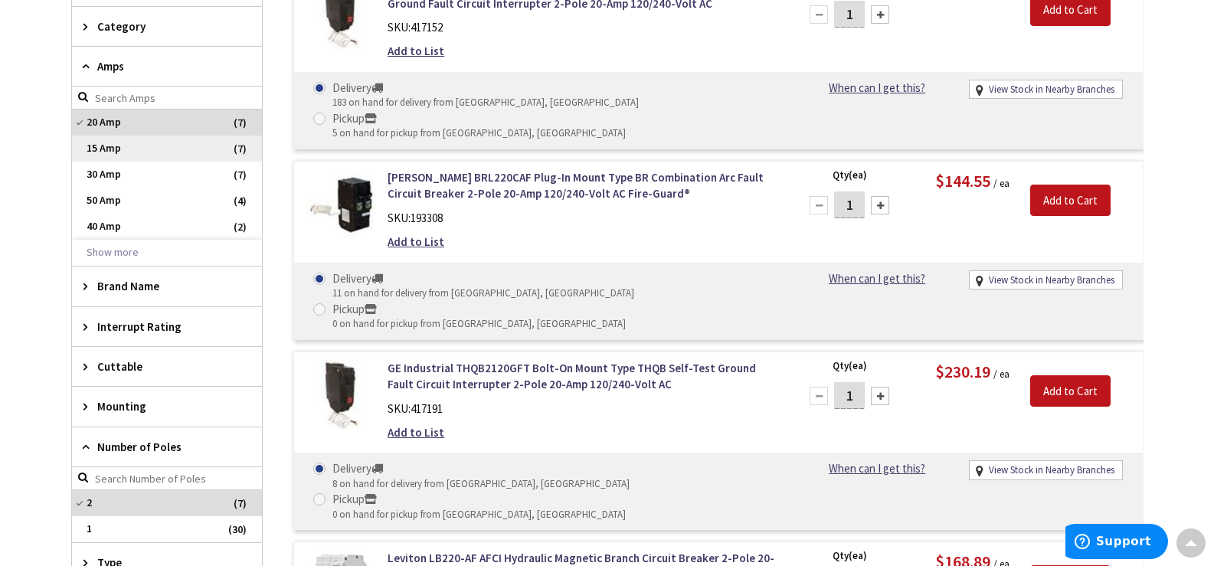
click at [167, 150] on span "15 Amp" at bounding box center [167, 149] width 190 height 26
click at [159, 147] on span "20 Amp" at bounding box center [167, 149] width 190 height 26
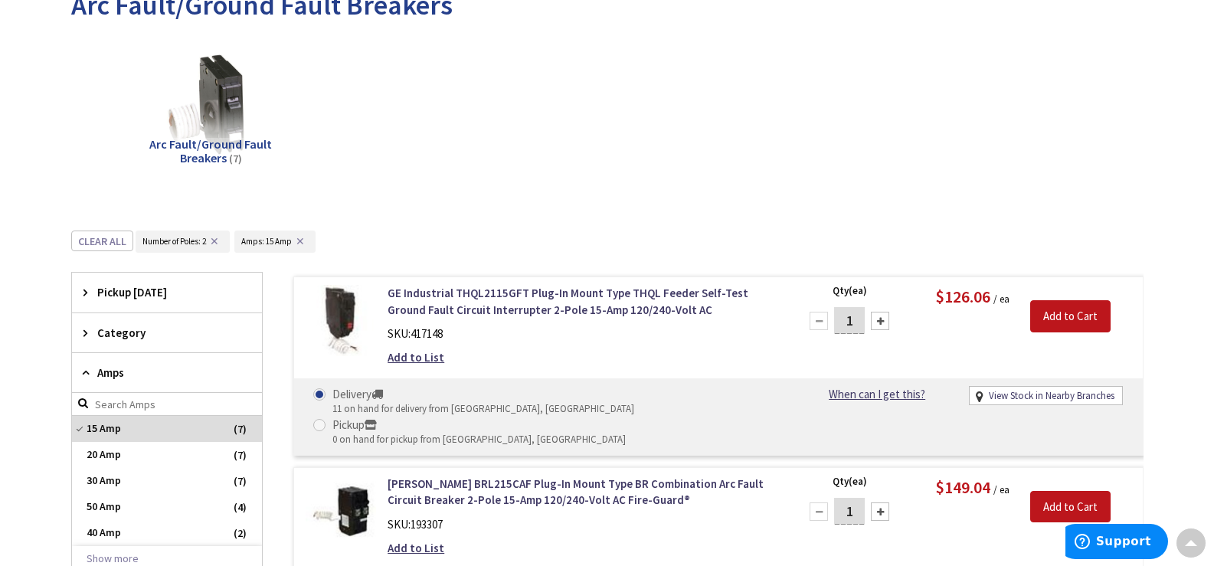
scroll to position [0, 0]
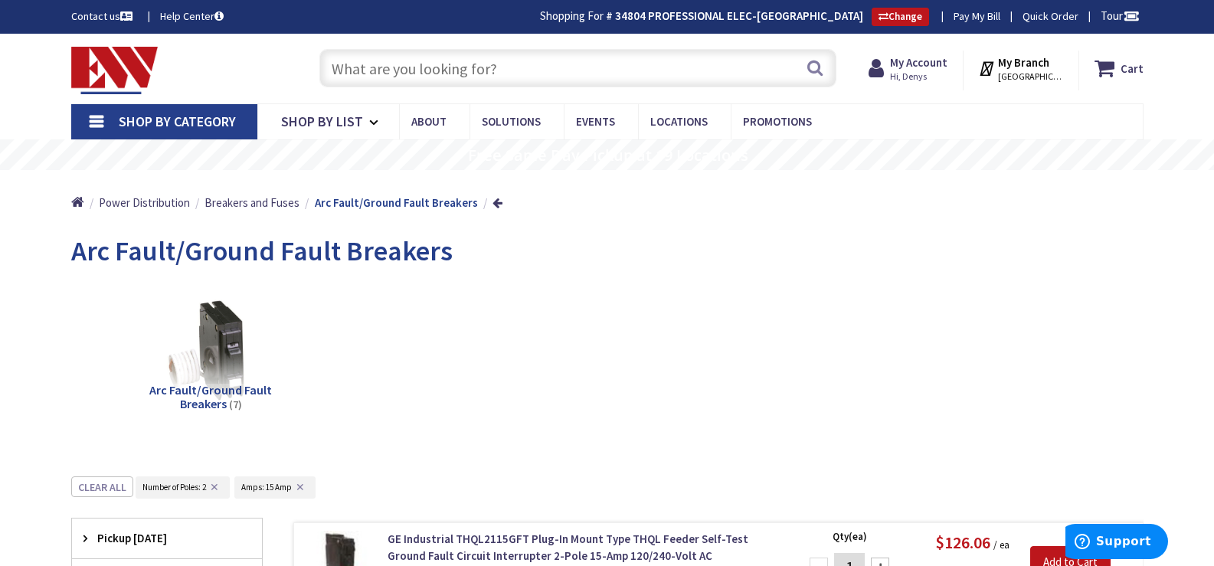
click at [388, 78] on input "text" at bounding box center [577, 68] width 517 height 38
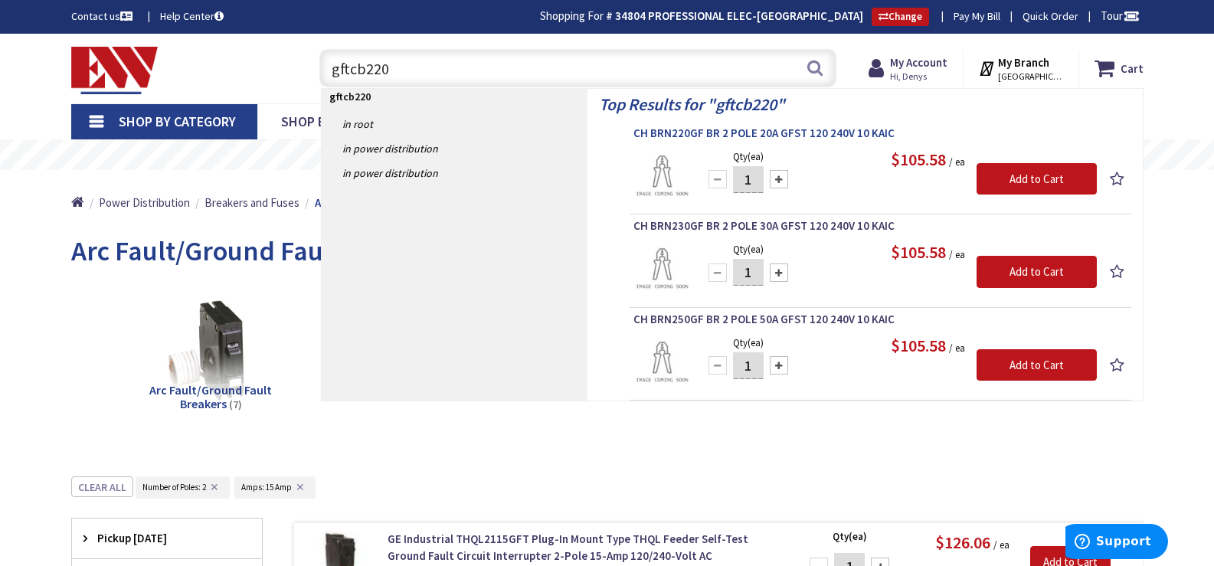
type input "gftcb220"
click at [678, 136] on span "CH BRN220GF BR 2 POLE 20A GFST 120 240V 10 KAIC" at bounding box center [880, 133] width 494 height 15
